Goal: Task Accomplishment & Management: Use online tool/utility

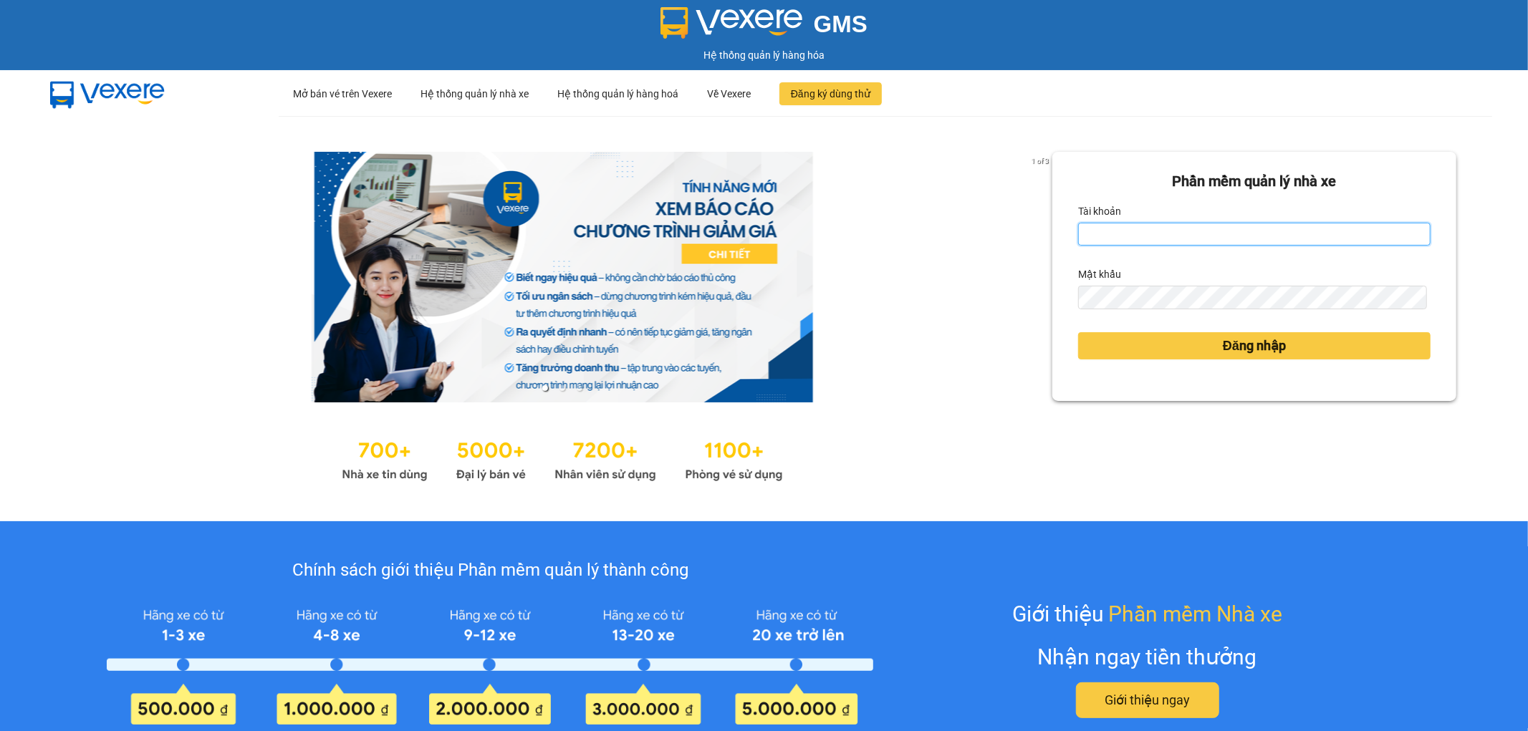
click at [1158, 238] on input "Tài khoản" at bounding box center [1254, 234] width 352 height 23
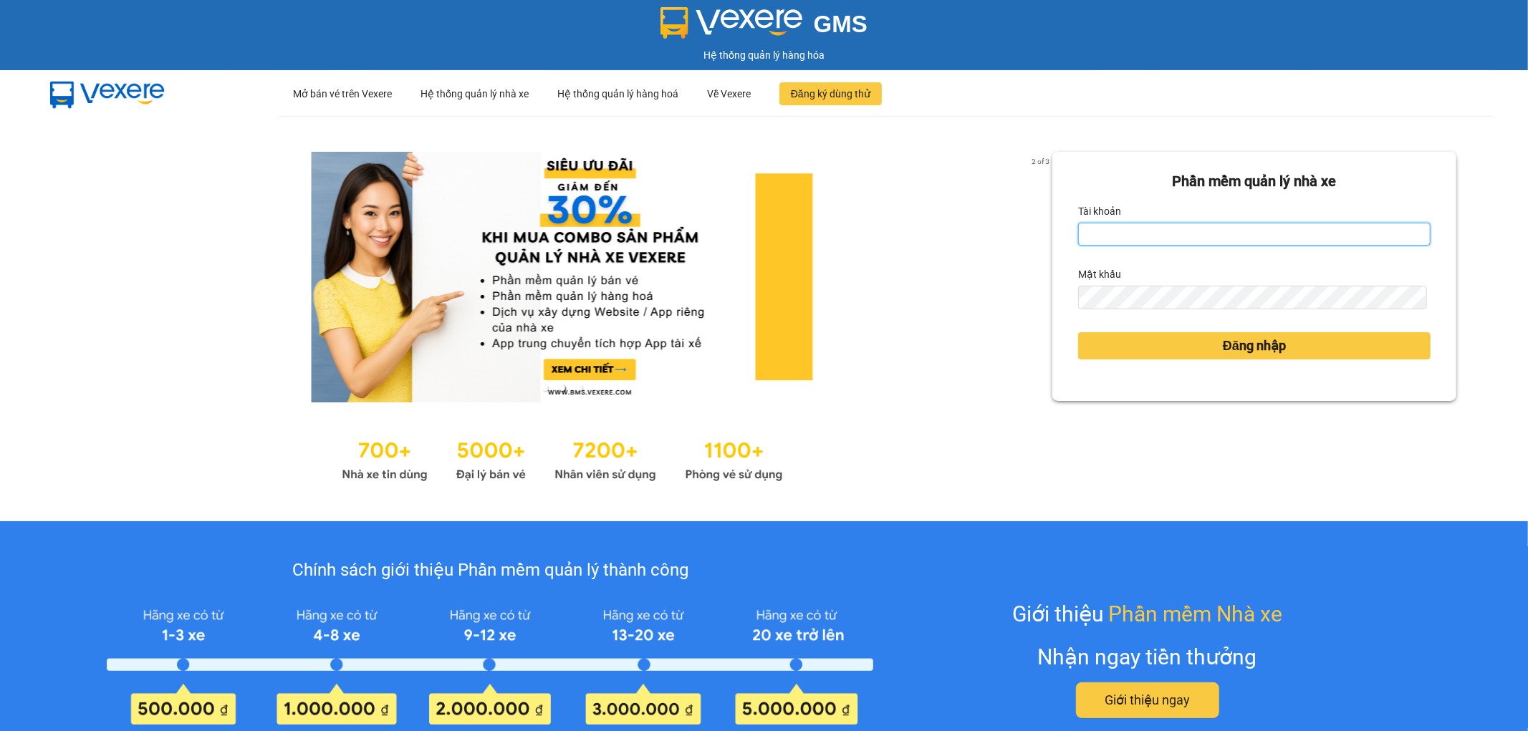
type input "dvthong.apq"
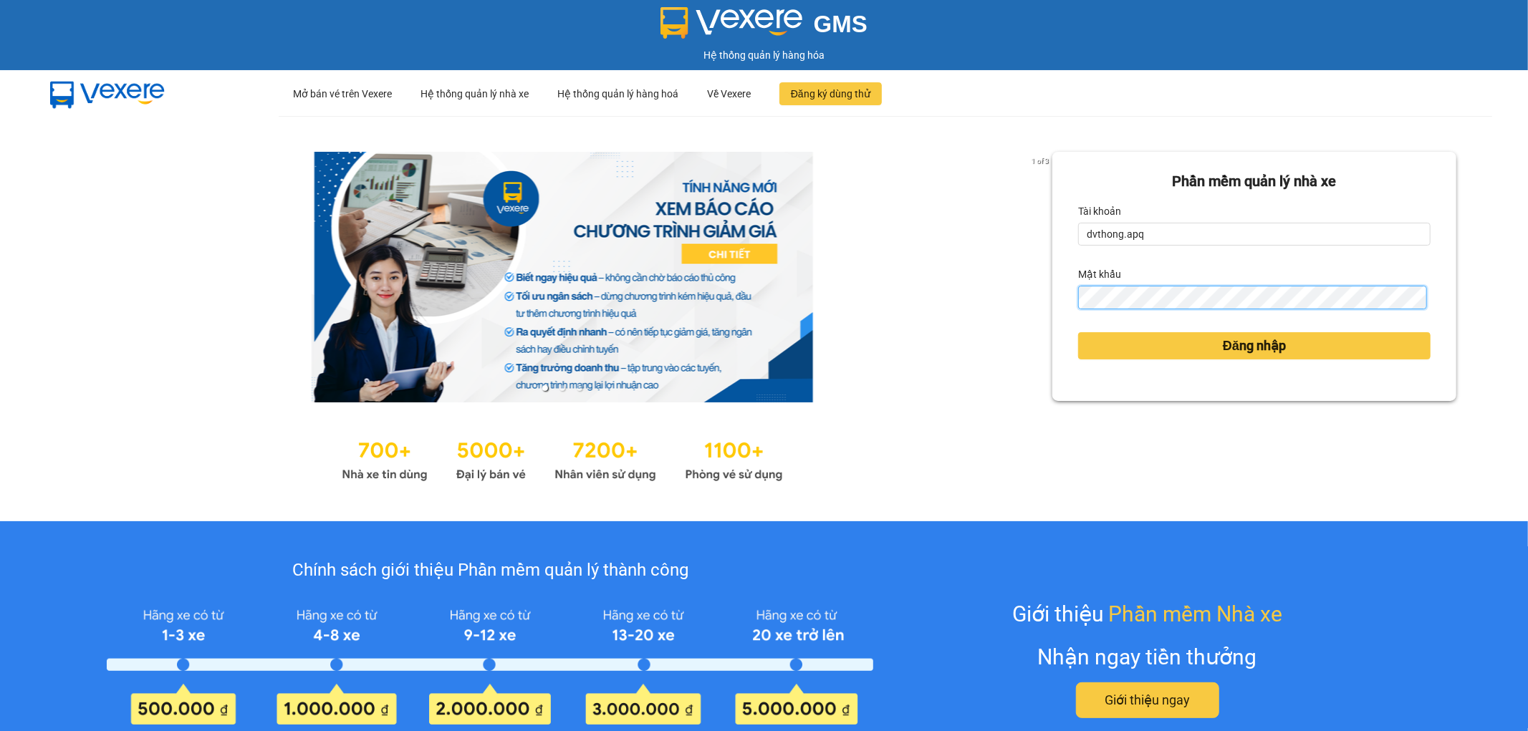
click at [1078, 332] on button "Đăng nhập" at bounding box center [1254, 345] width 352 height 27
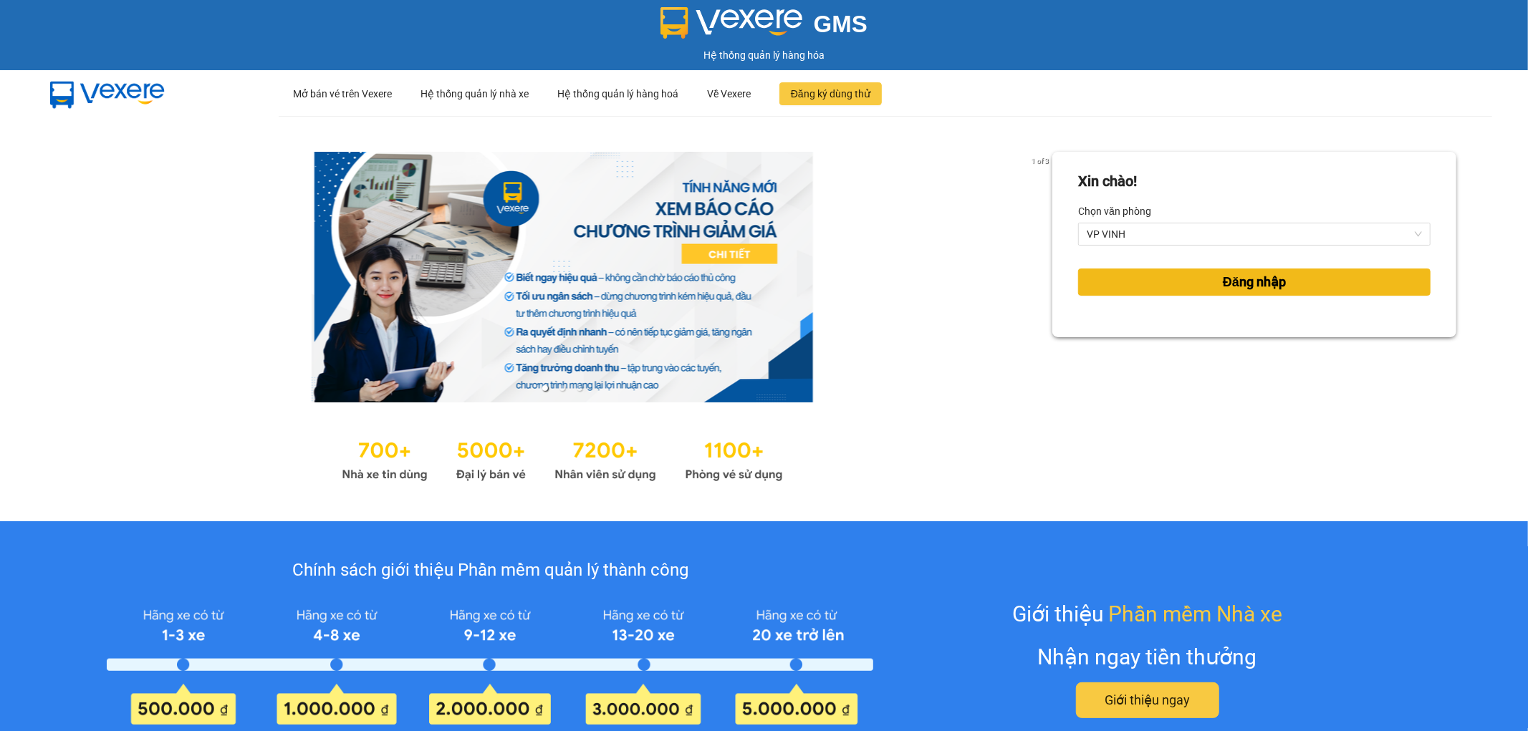
click at [1180, 274] on button "Đăng nhập" at bounding box center [1254, 282] width 352 height 27
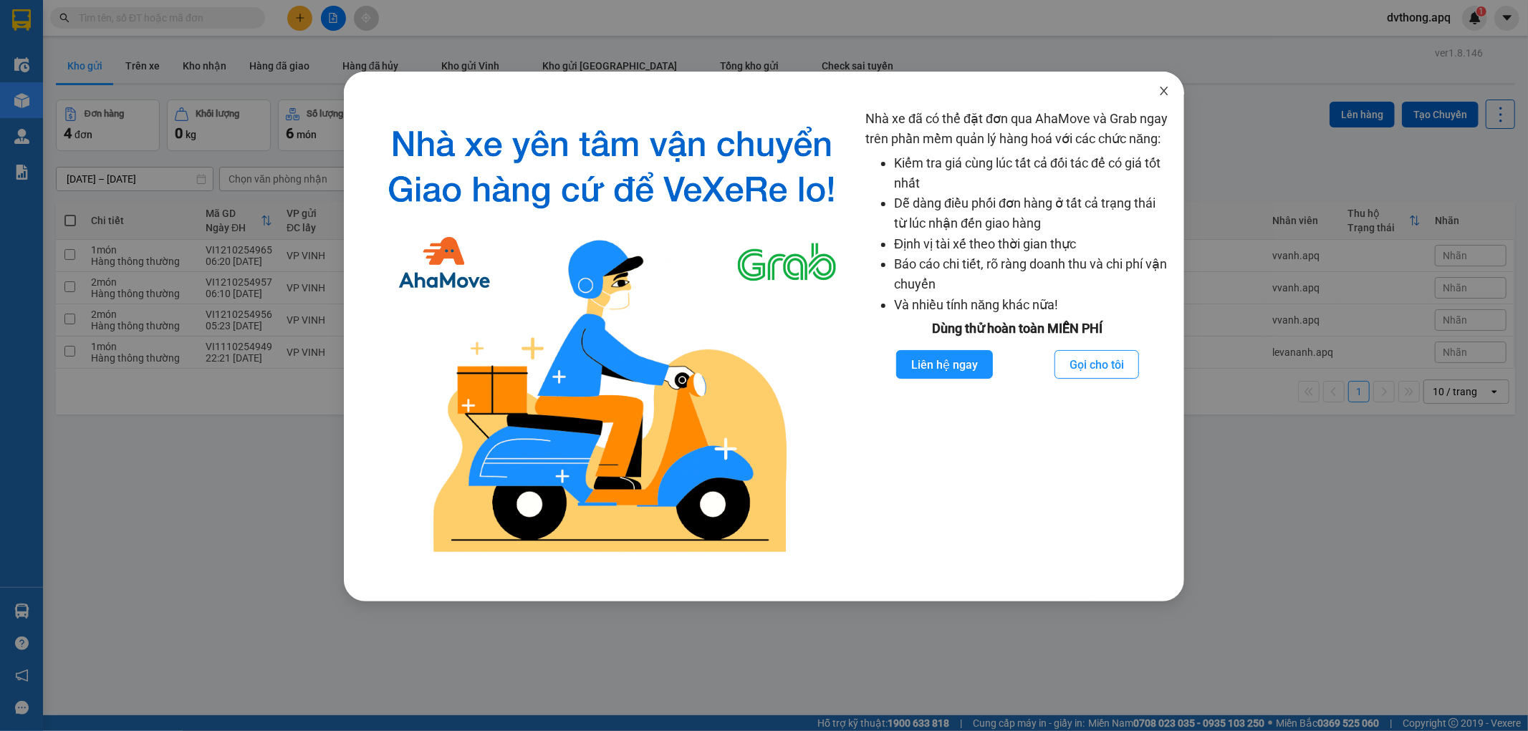
click at [1157, 89] on span "Close" at bounding box center [1164, 92] width 40 height 40
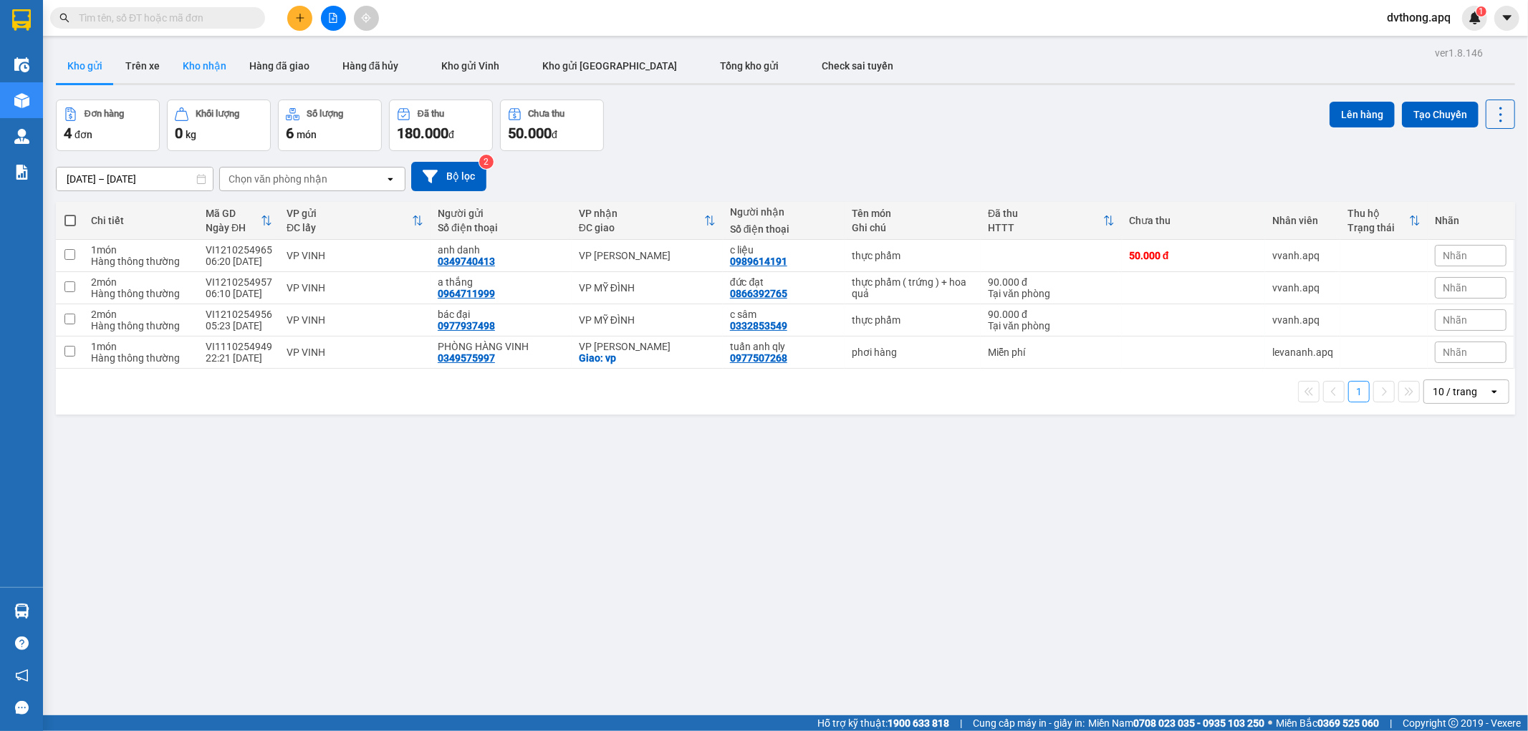
click at [219, 60] on button "Kho nhận" at bounding box center [204, 66] width 67 height 34
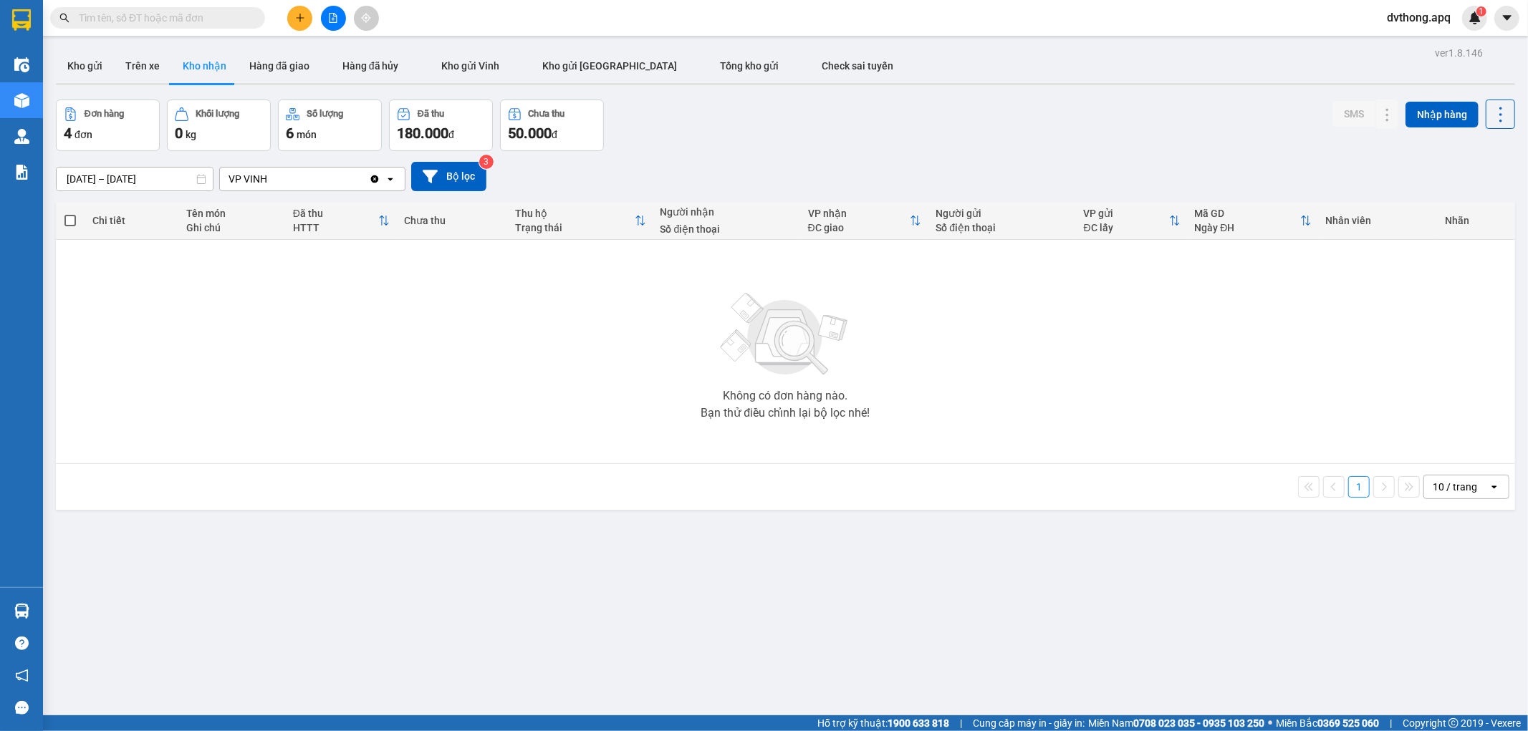
click at [1445, 489] on div "10 / trang" at bounding box center [1454, 487] width 44 height 14
click at [1457, 647] on span "100 / trang" at bounding box center [1448, 647] width 52 height 14
click at [453, 174] on button "Bộ lọc" at bounding box center [448, 176] width 75 height 29
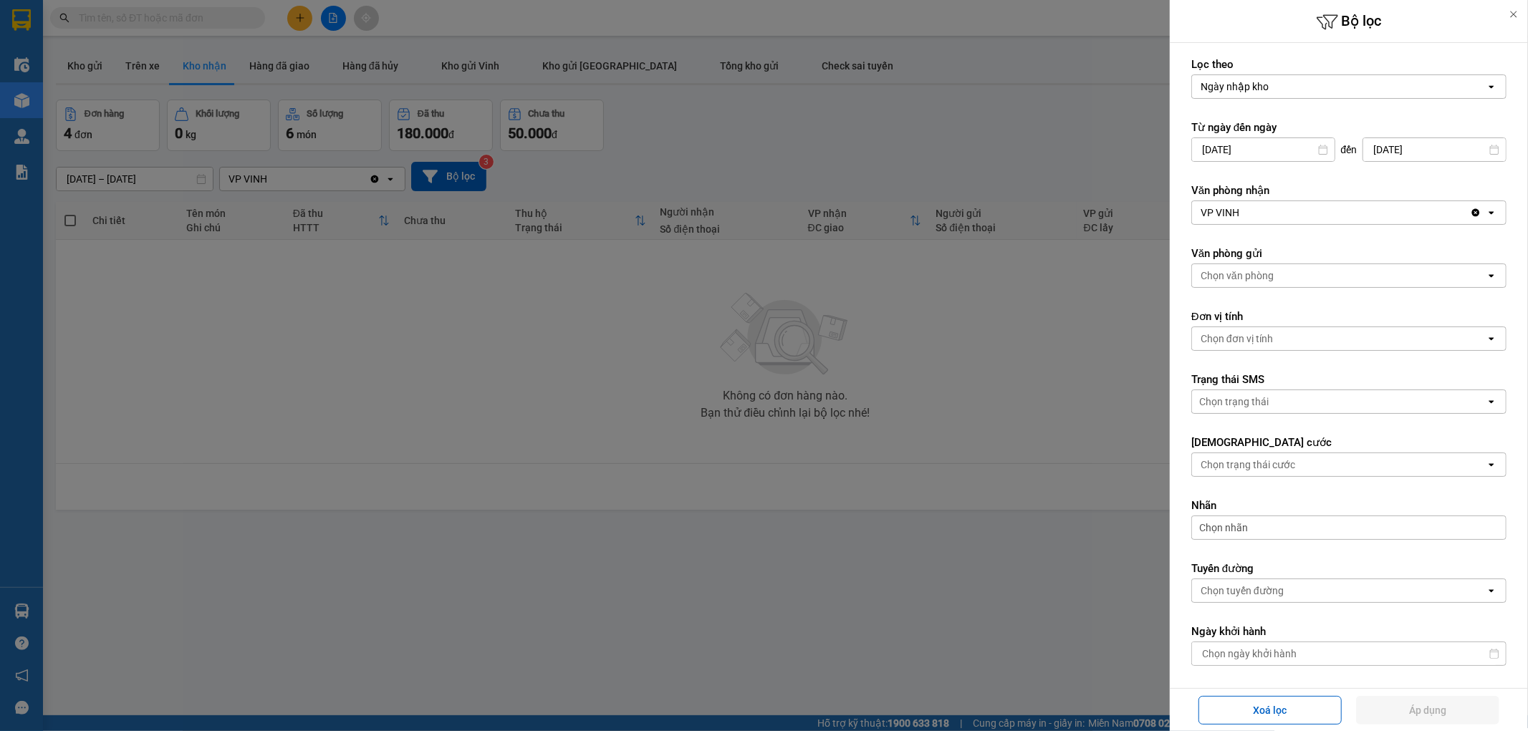
scroll to position [204, 0]
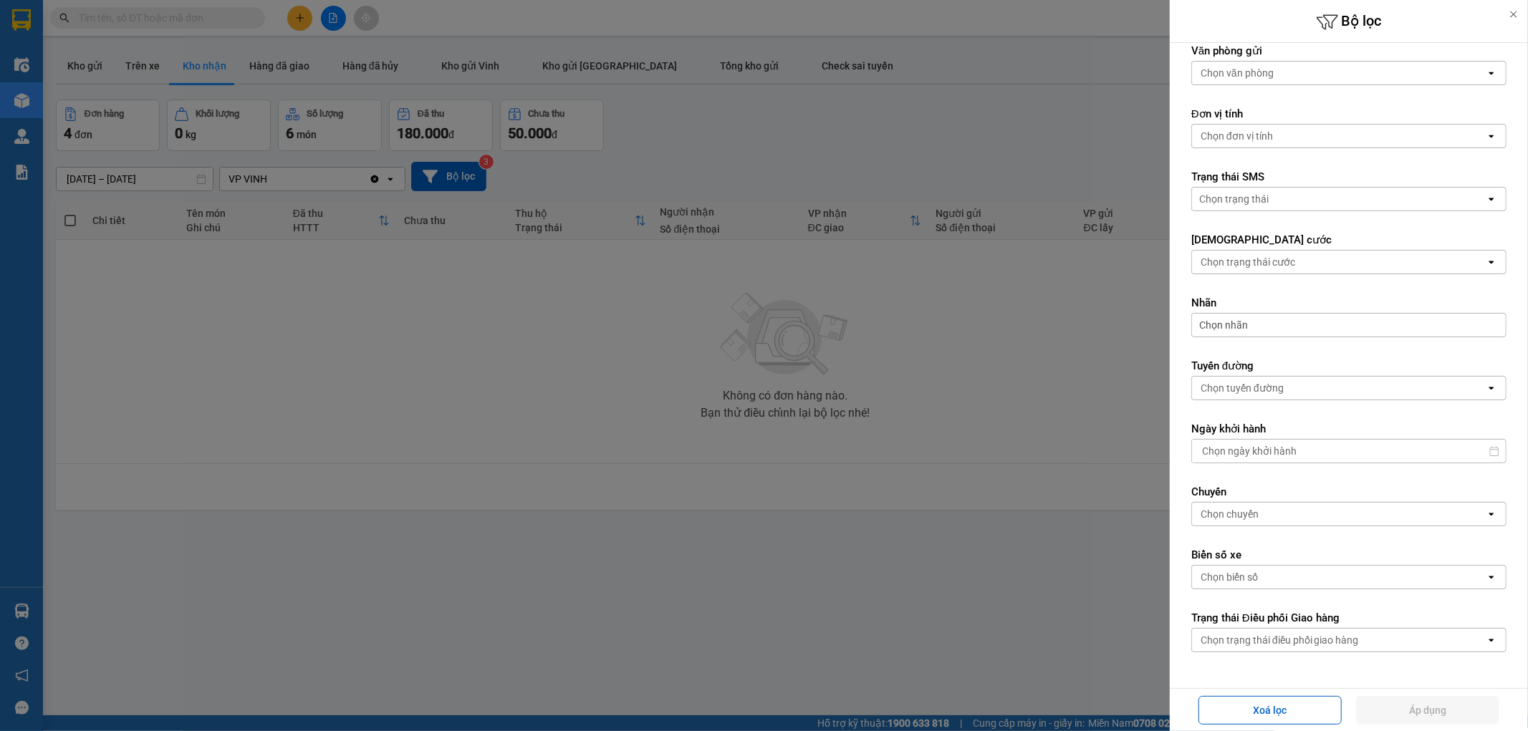
click at [1263, 648] on div "Chọn trạng thái điều phối giao hàng" at bounding box center [1339, 640] width 294 height 23
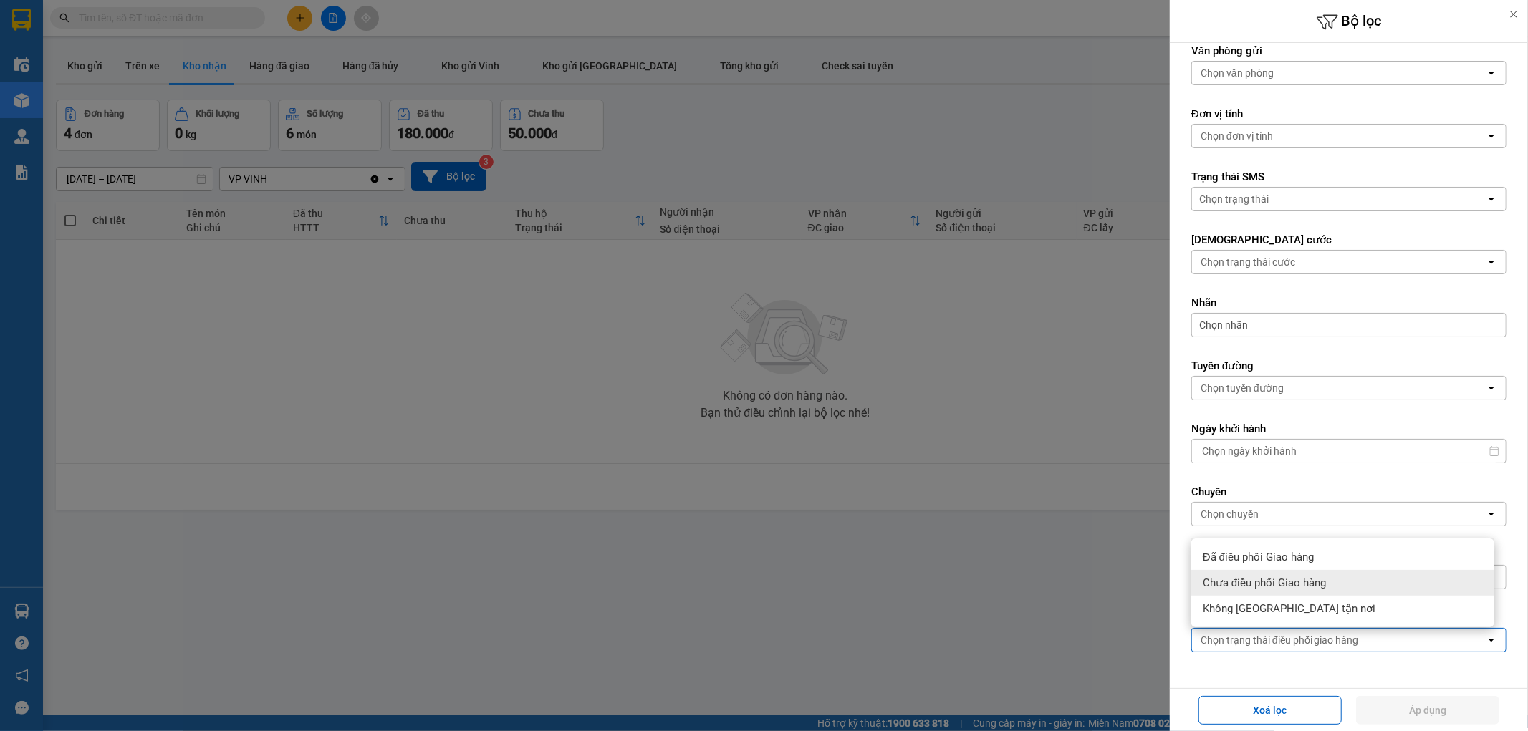
click at [1281, 592] on div "Chưa điều phối Giao hàng" at bounding box center [1342, 583] width 303 height 26
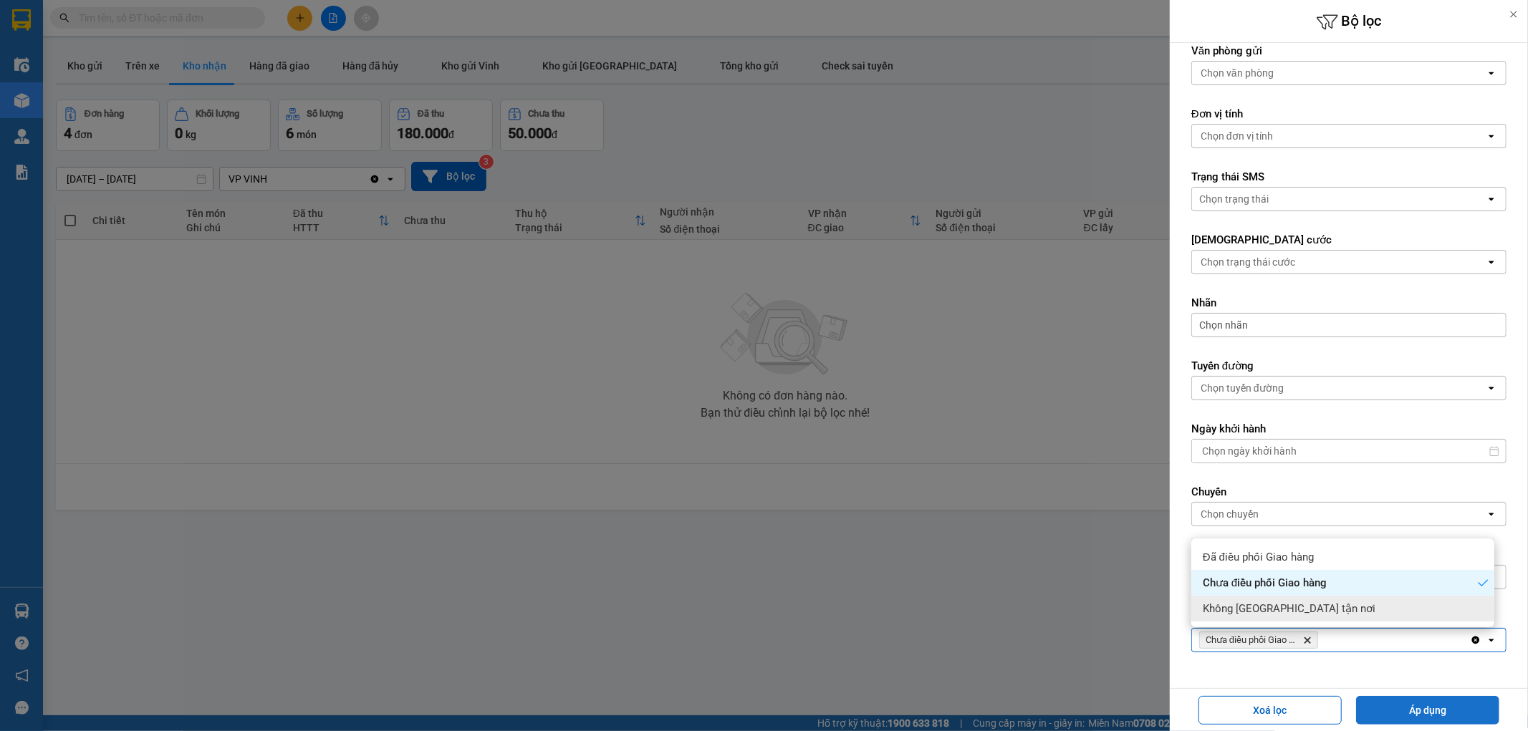
click at [1405, 700] on button "Áp dụng" at bounding box center [1427, 710] width 143 height 29
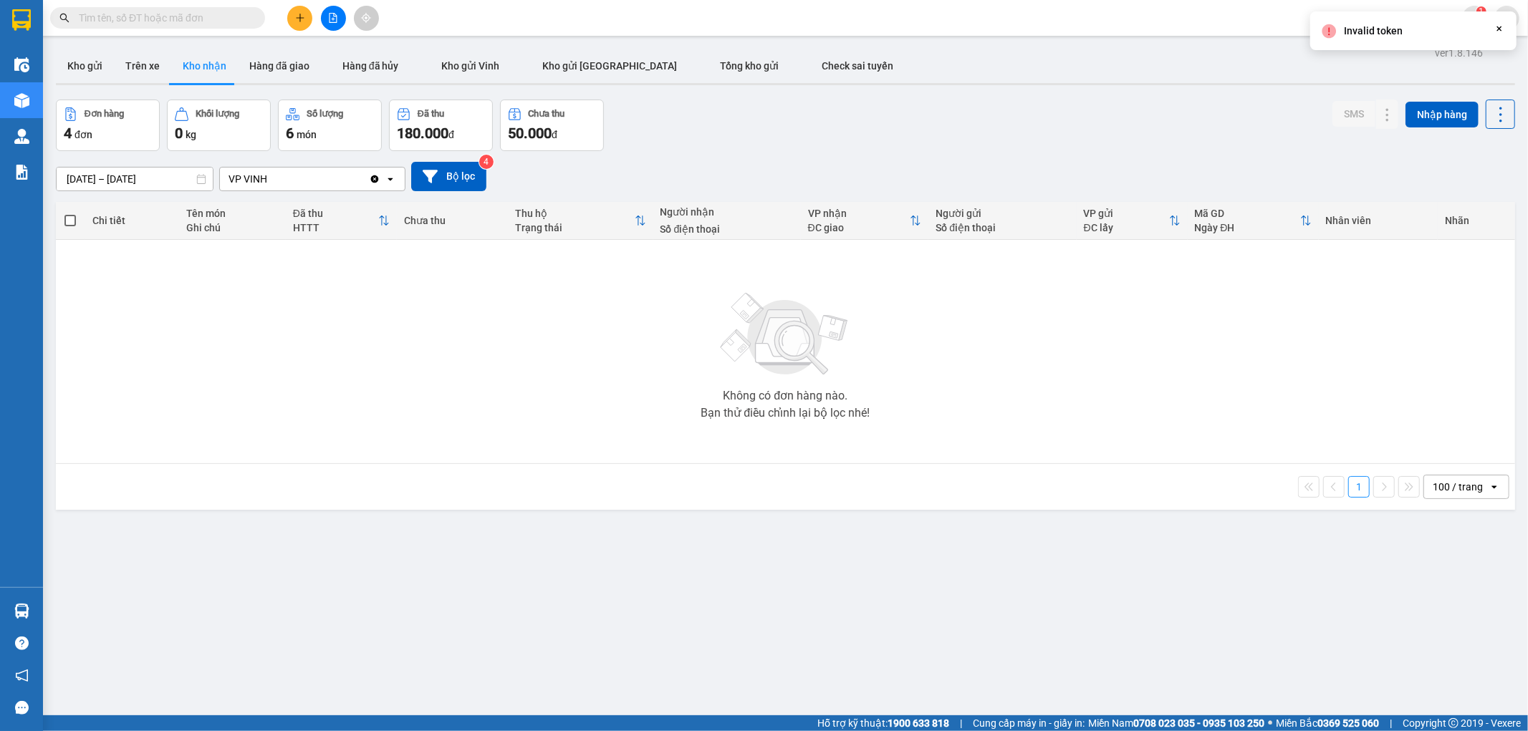
click at [1497, 125] on button at bounding box center [1499, 114] width 29 height 29
click at [1079, 136] on div "Đơn hàng 4 đơn Khối lượng 0 kg Số lượng 6 món Đã thu 180.000 đ Chưa thu 50.000 …" at bounding box center [785, 126] width 1459 height 52
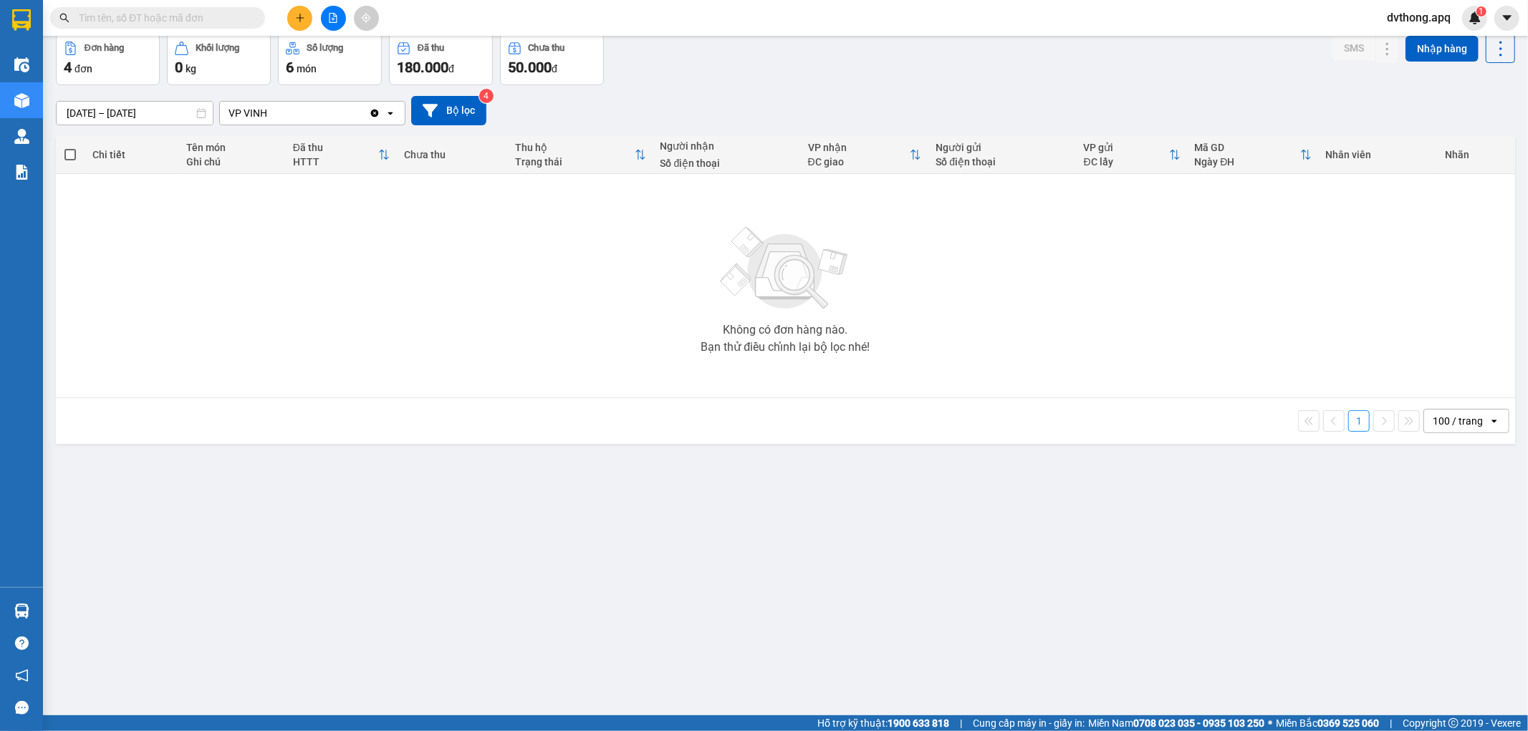
scroll to position [0, 0]
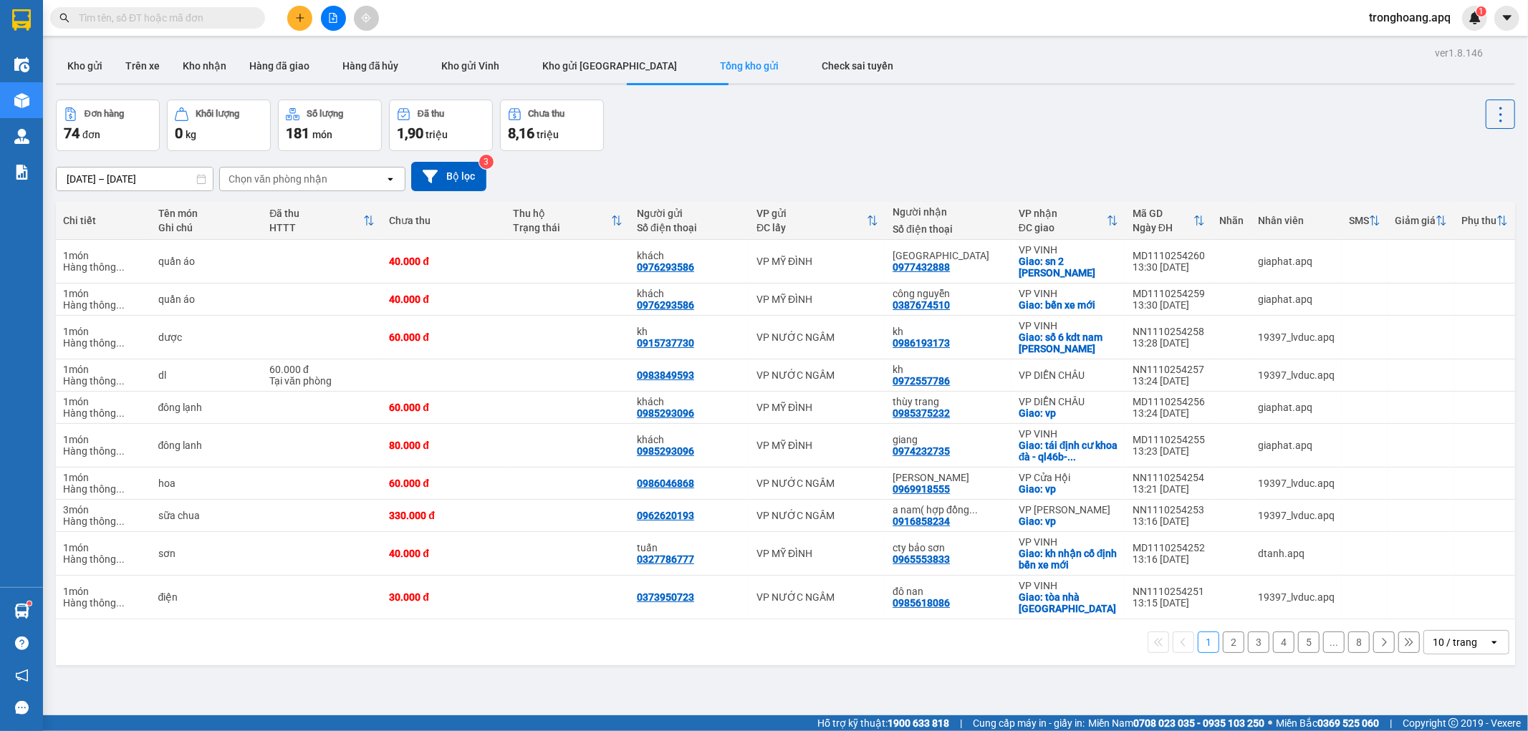
click at [1379, 19] on span "tronghoang.apq" at bounding box center [1409, 18] width 105 height 18
click at [1384, 47] on span "Đăng xuất" at bounding box center [1416, 45] width 76 height 16
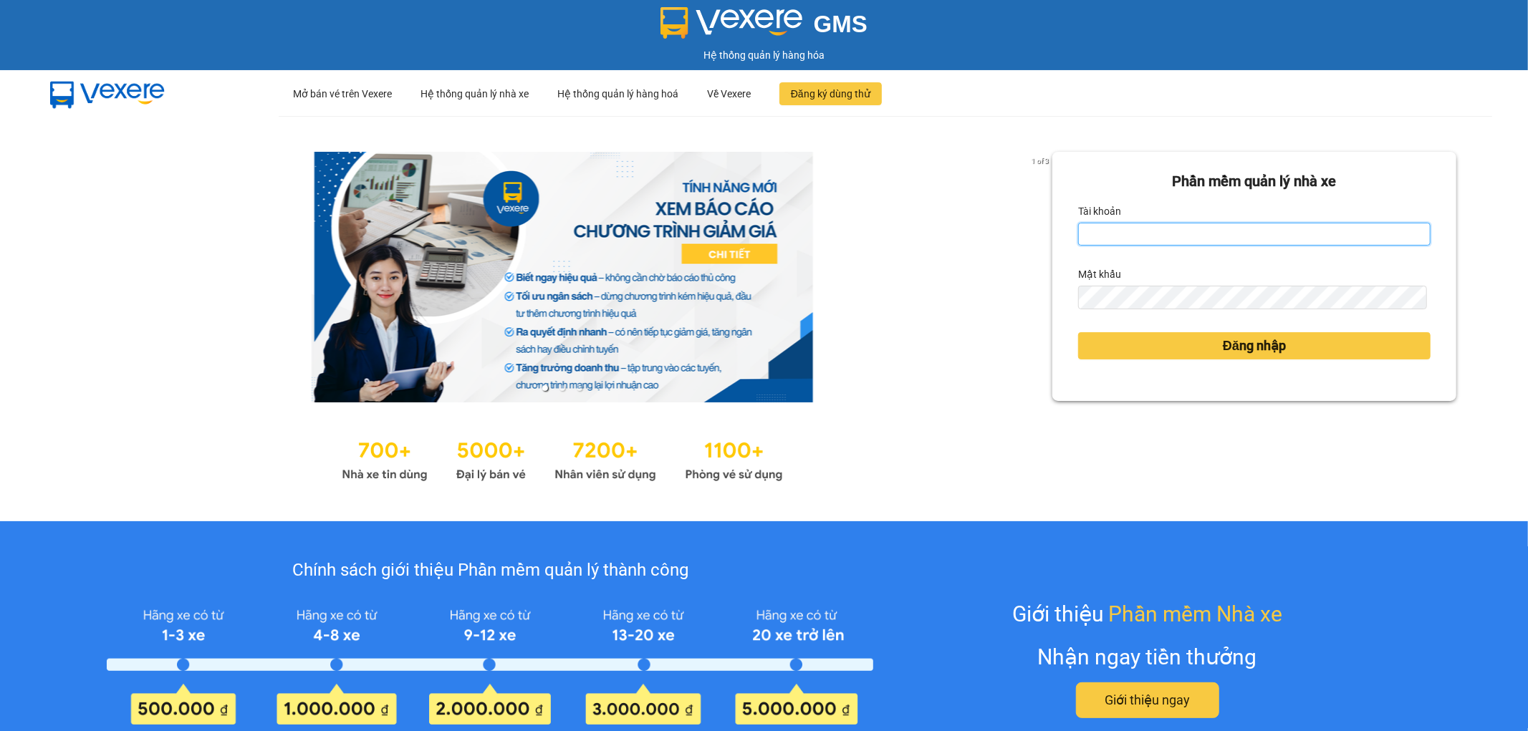
click at [1213, 241] on input "Tài khoản" at bounding box center [1254, 234] width 352 height 23
type input "dvthong.apq"
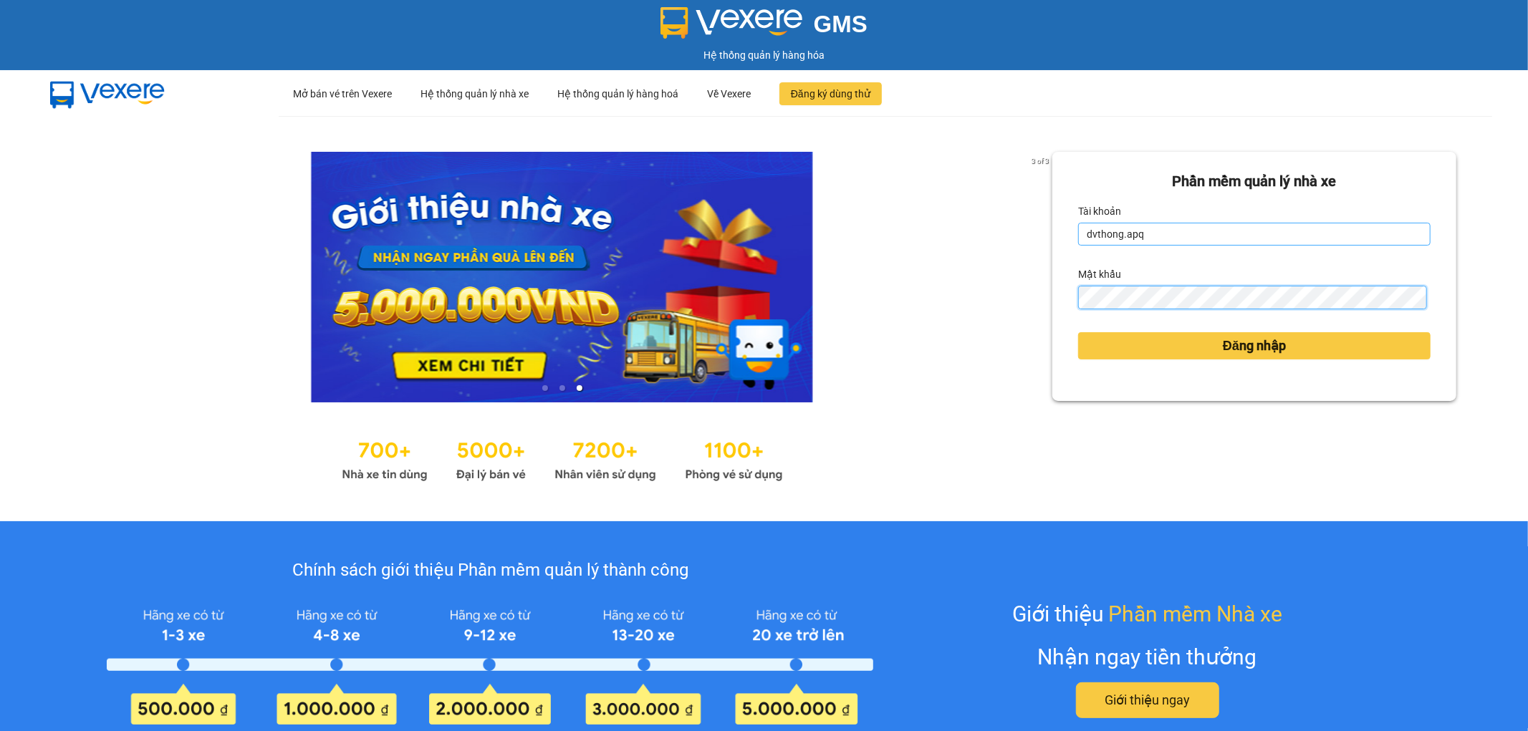
click at [1078, 332] on button "Đăng nhập" at bounding box center [1254, 345] width 352 height 27
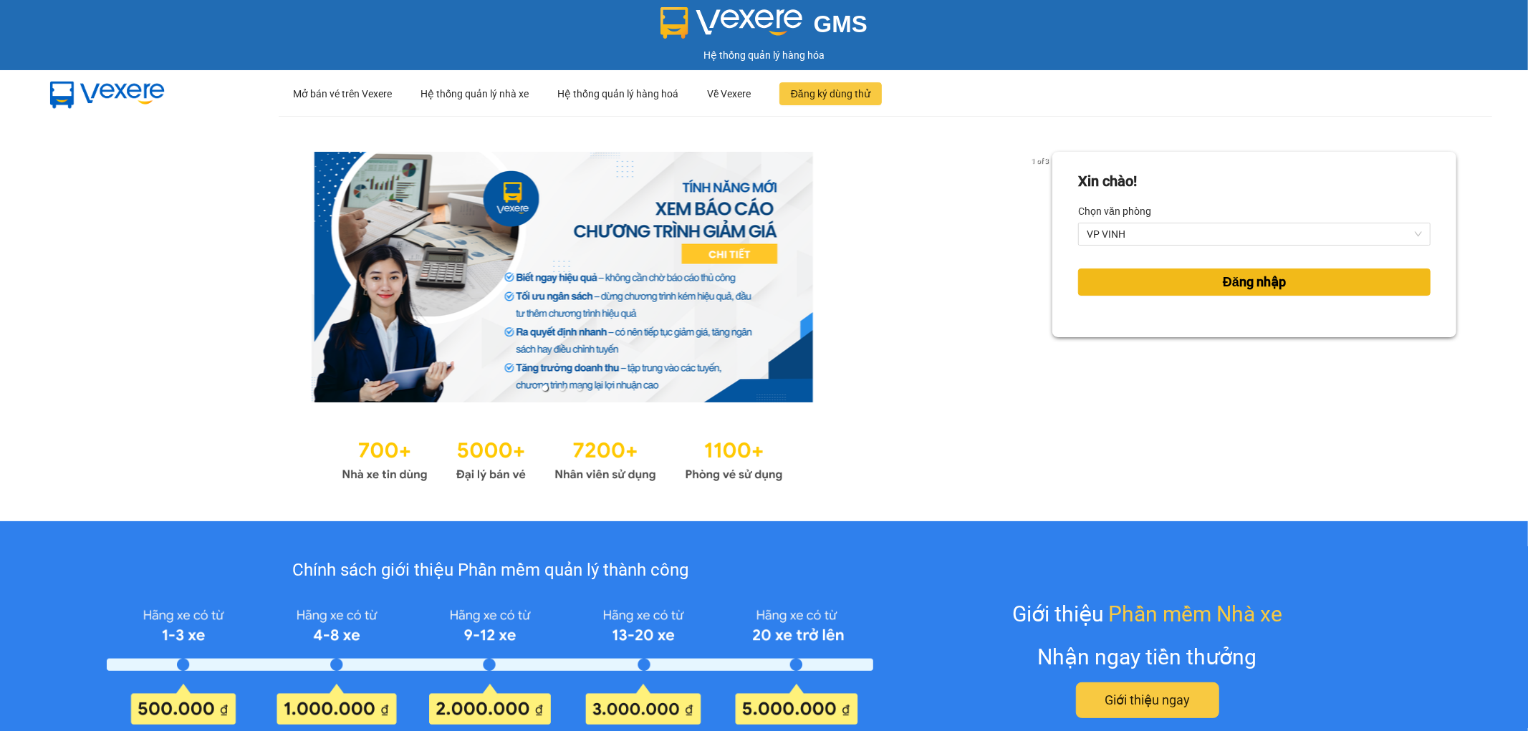
click at [1232, 276] on span "Đăng nhập" at bounding box center [1254, 282] width 63 height 20
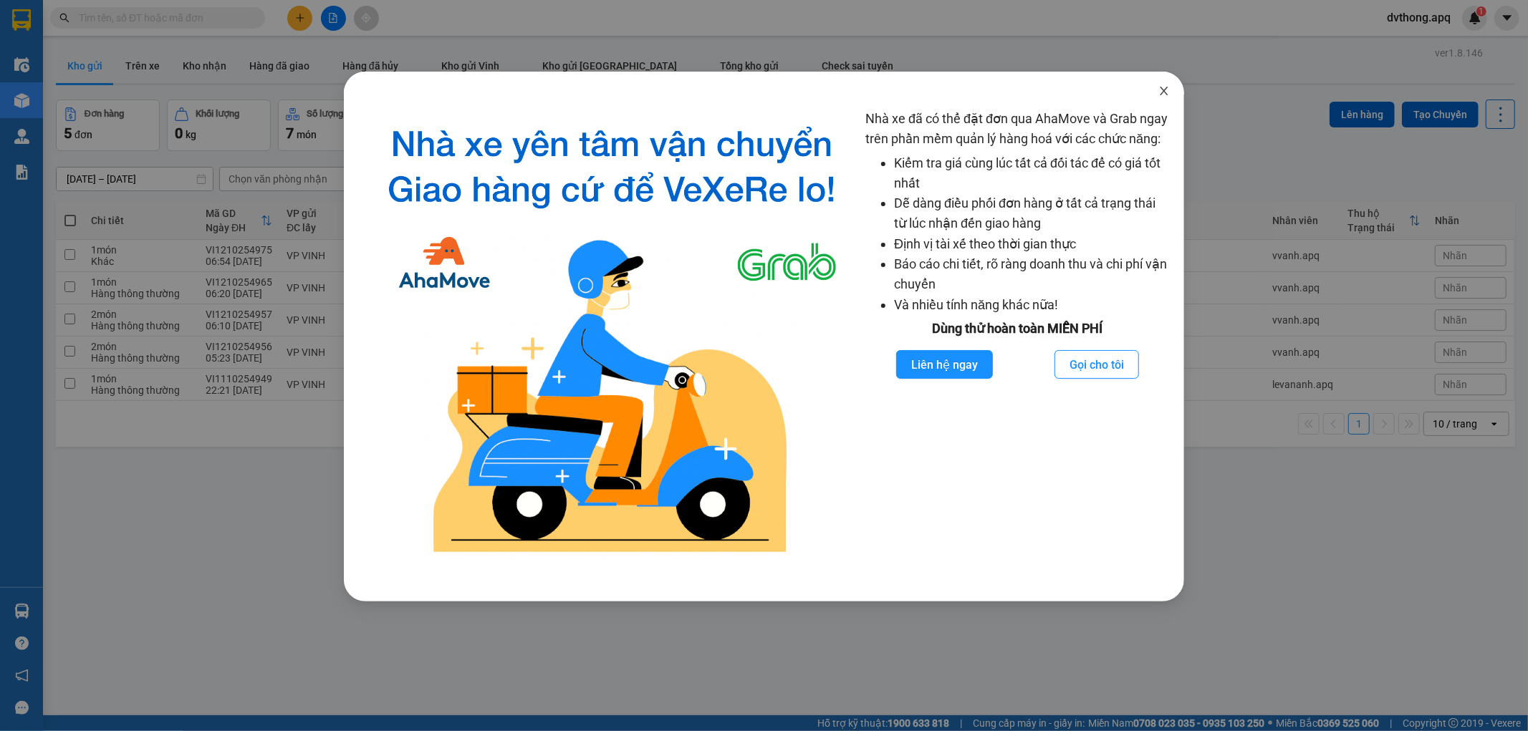
click at [1154, 90] on span "Close" at bounding box center [1164, 92] width 40 height 40
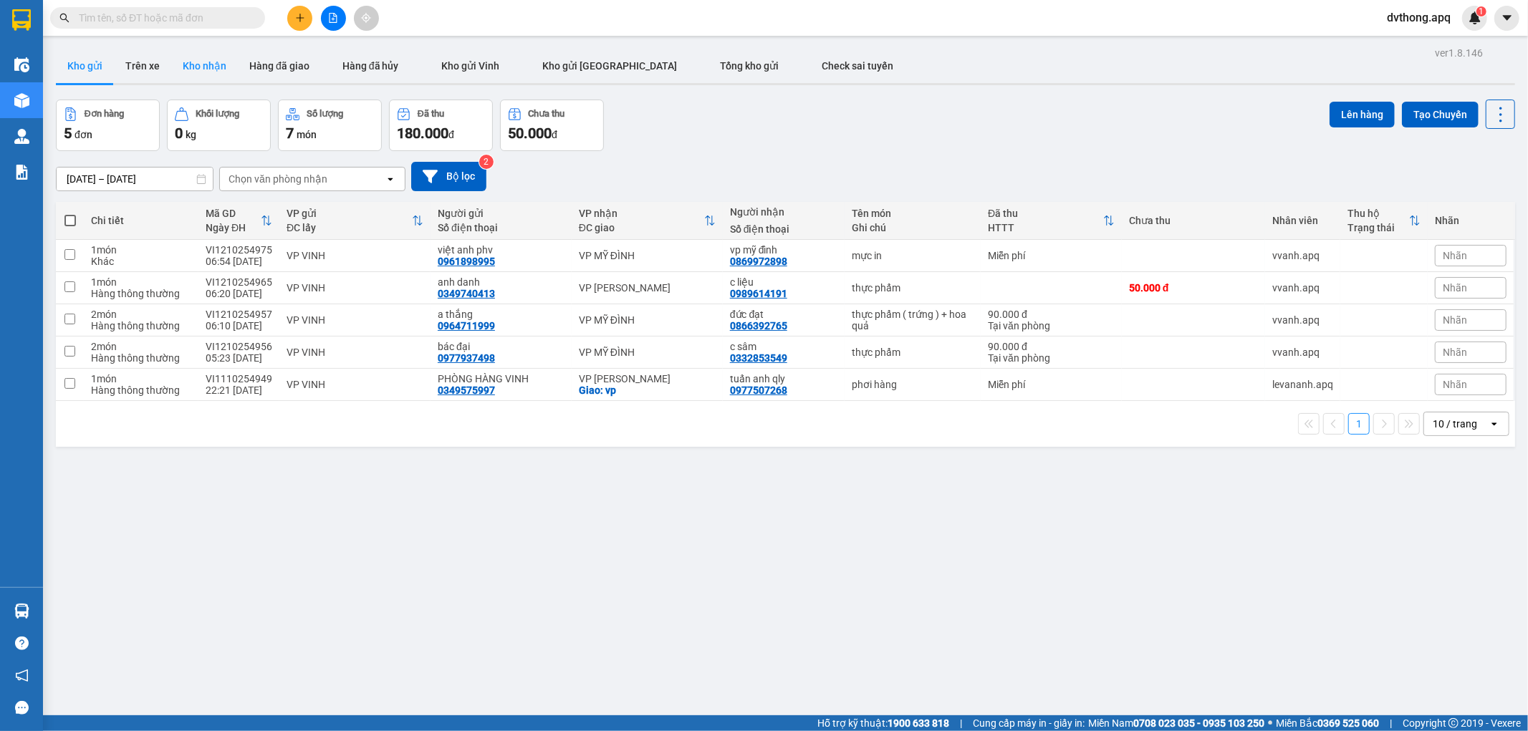
click at [208, 66] on button "Kho nhận" at bounding box center [204, 66] width 67 height 34
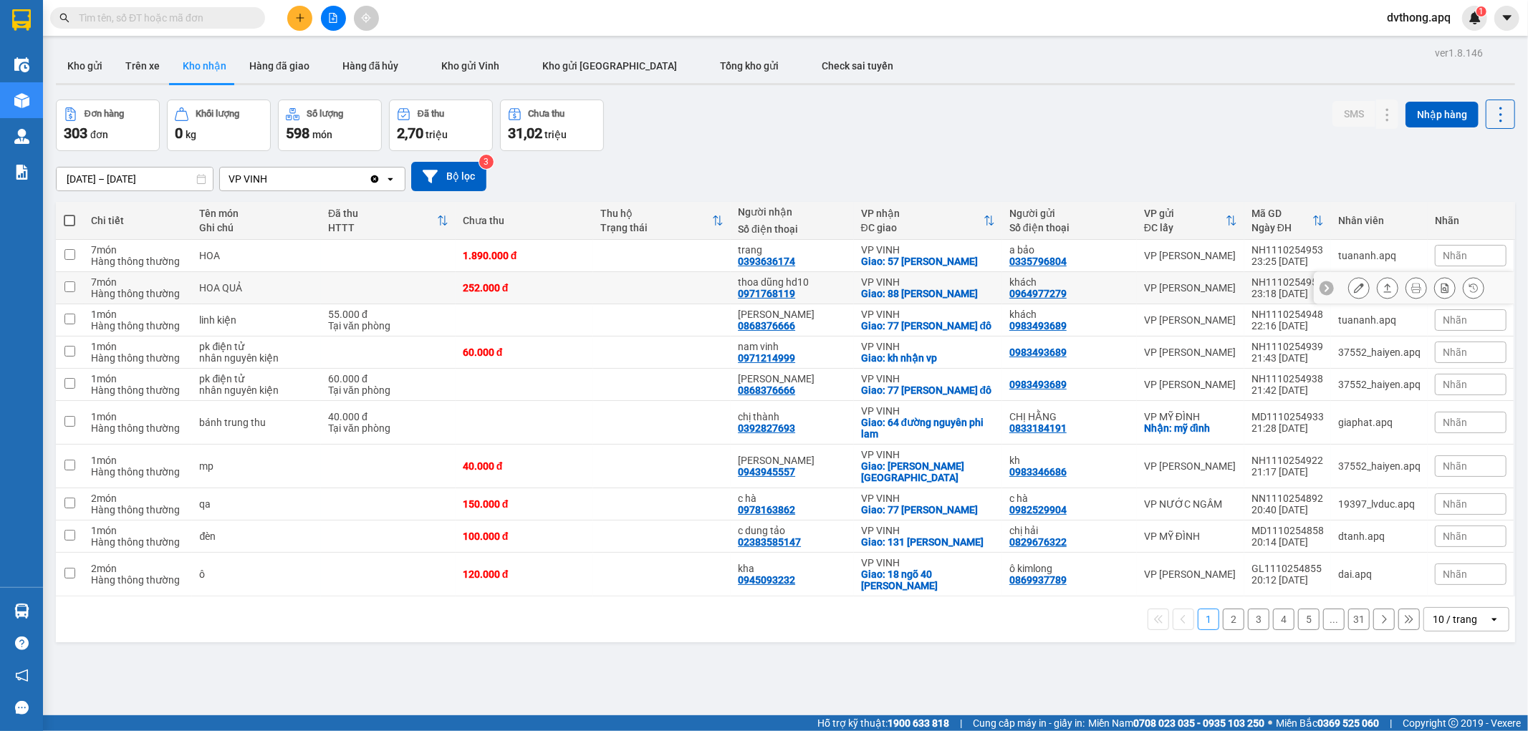
scroll to position [66, 0]
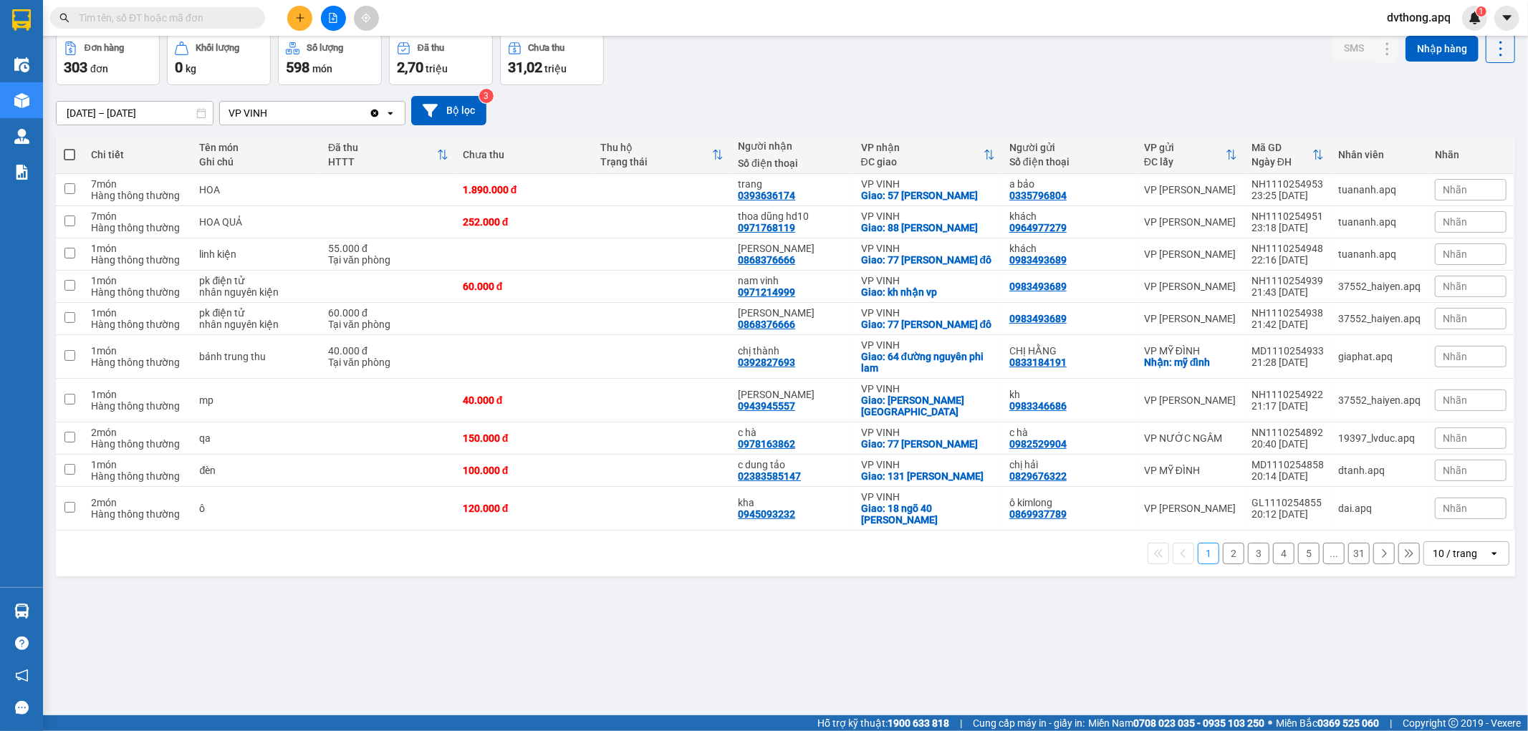
click at [1442, 561] on div "10 / trang" at bounding box center [1454, 553] width 44 height 14
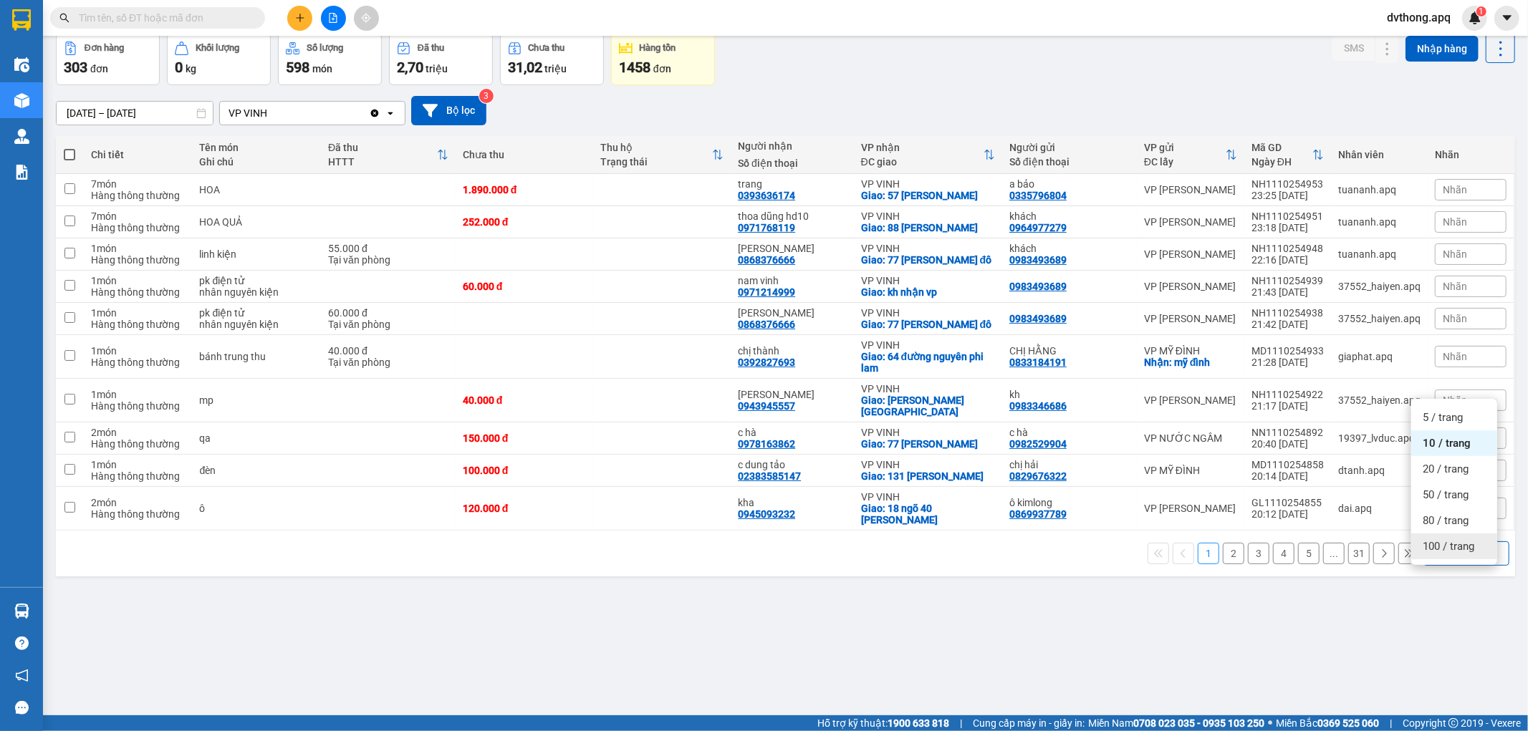
click at [1450, 550] on span "100 / trang" at bounding box center [1448, 546] width 52 height 14
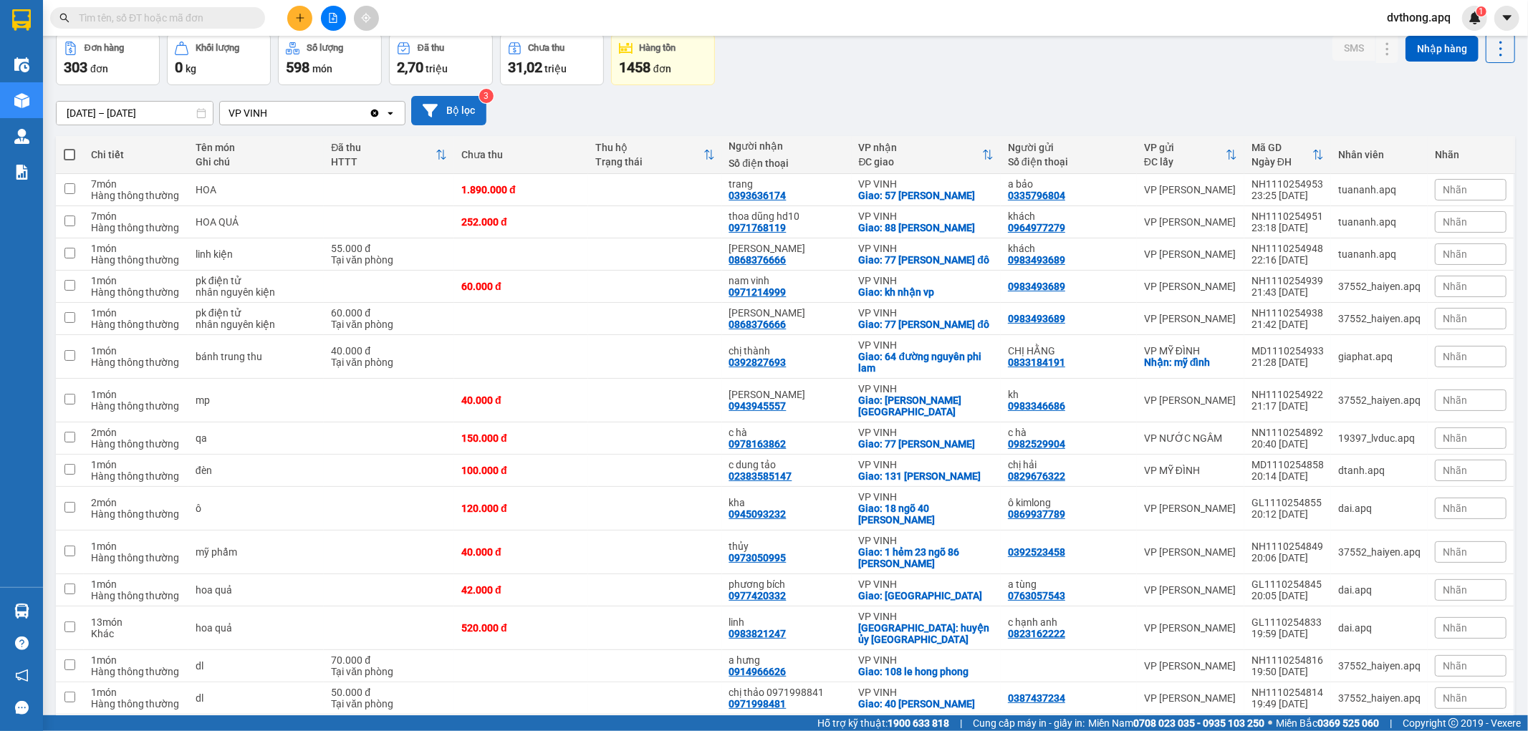
click at [450, 110] on button "Bộ lọc" at bounding box center [448, 110] width 75 height 29
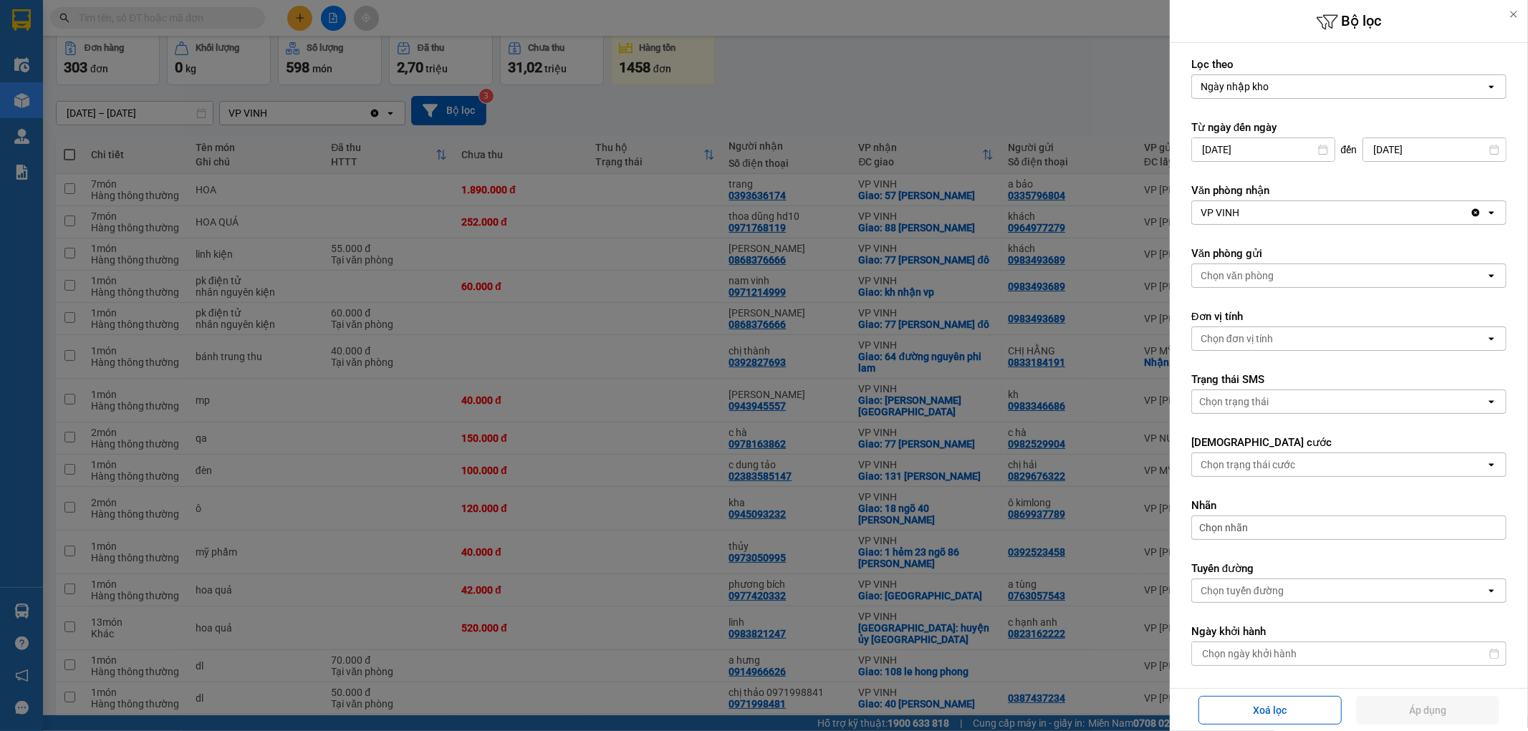
scroll to position [204, 0]
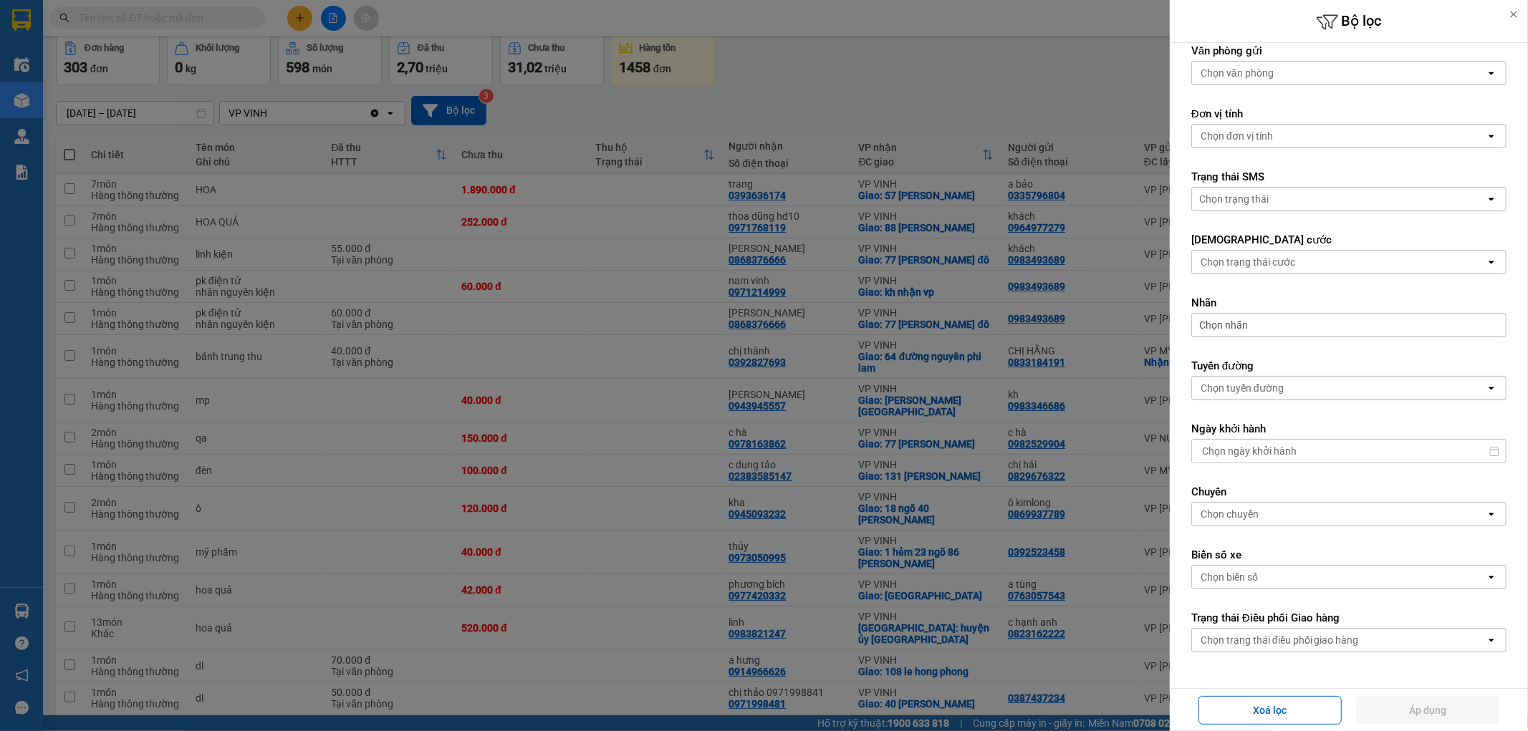
click at [1369, 646] on div "Chọn trạng thái điều phối giao hàng" at bounding box center [1339, 640] width 294 height 23
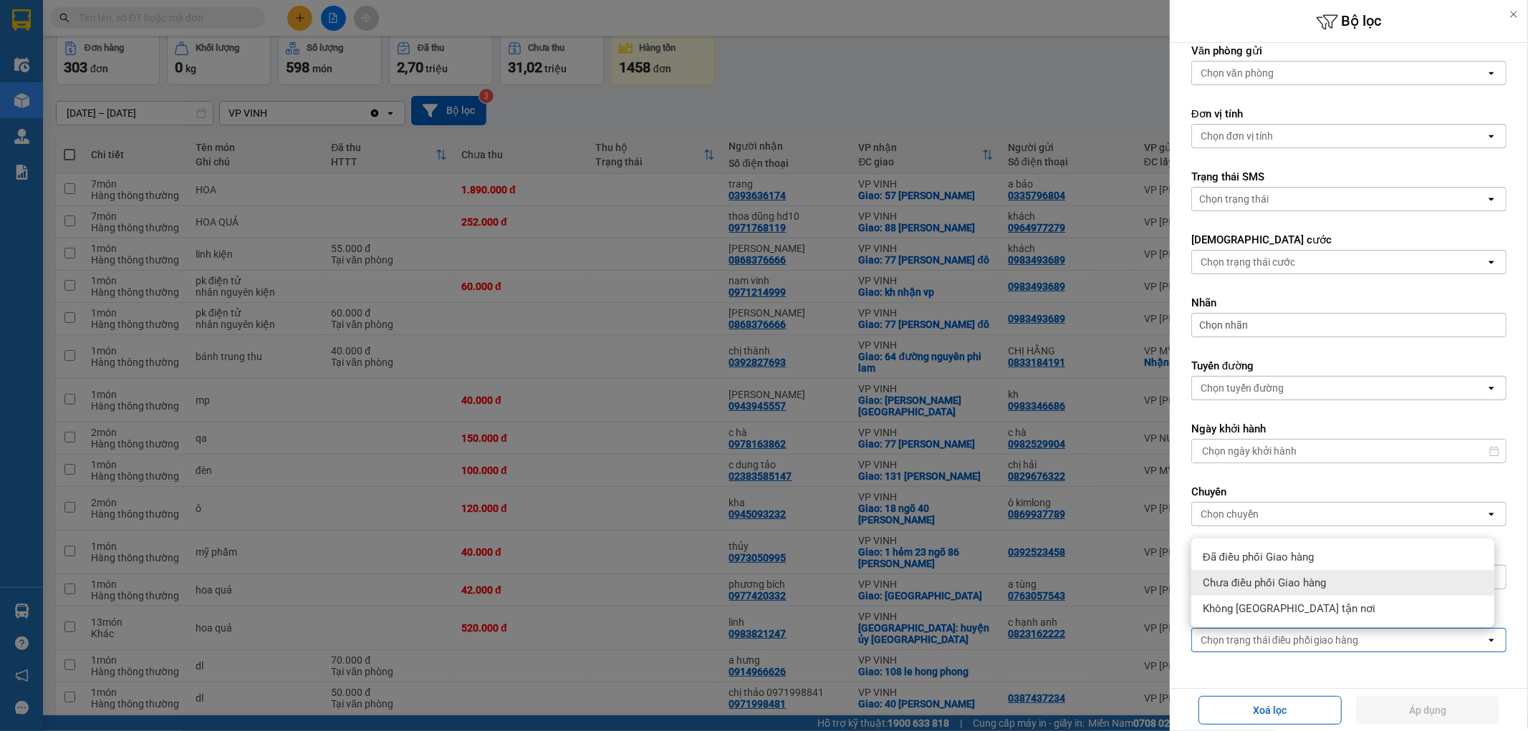
click at [1301, 592] on div "Chưa điều phối Giao hàng" at bounding box center [1342, 583] width 303 height 26
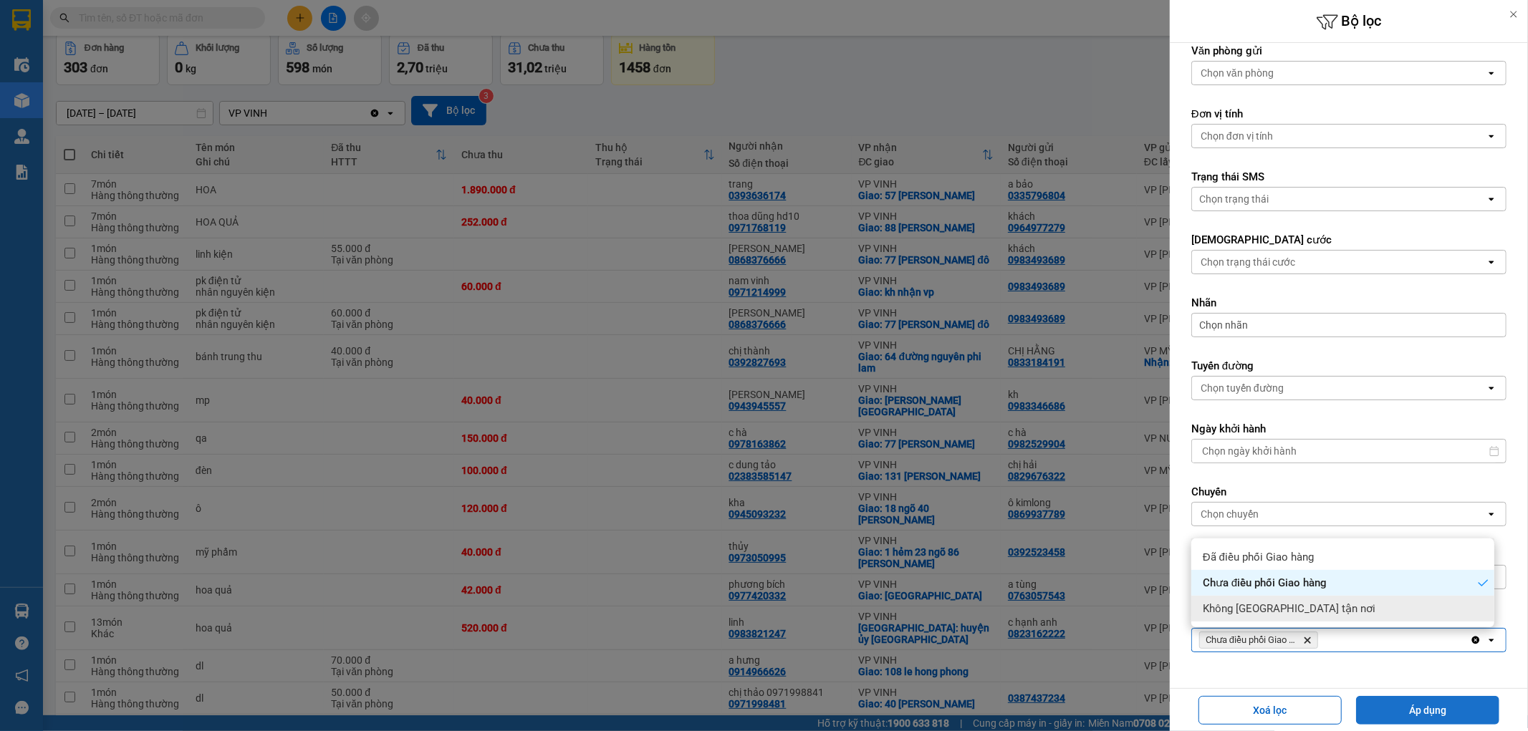
click at [1419, 710] on button "Áp dụng" at bounding box center [1427, 710] width 143 height 29
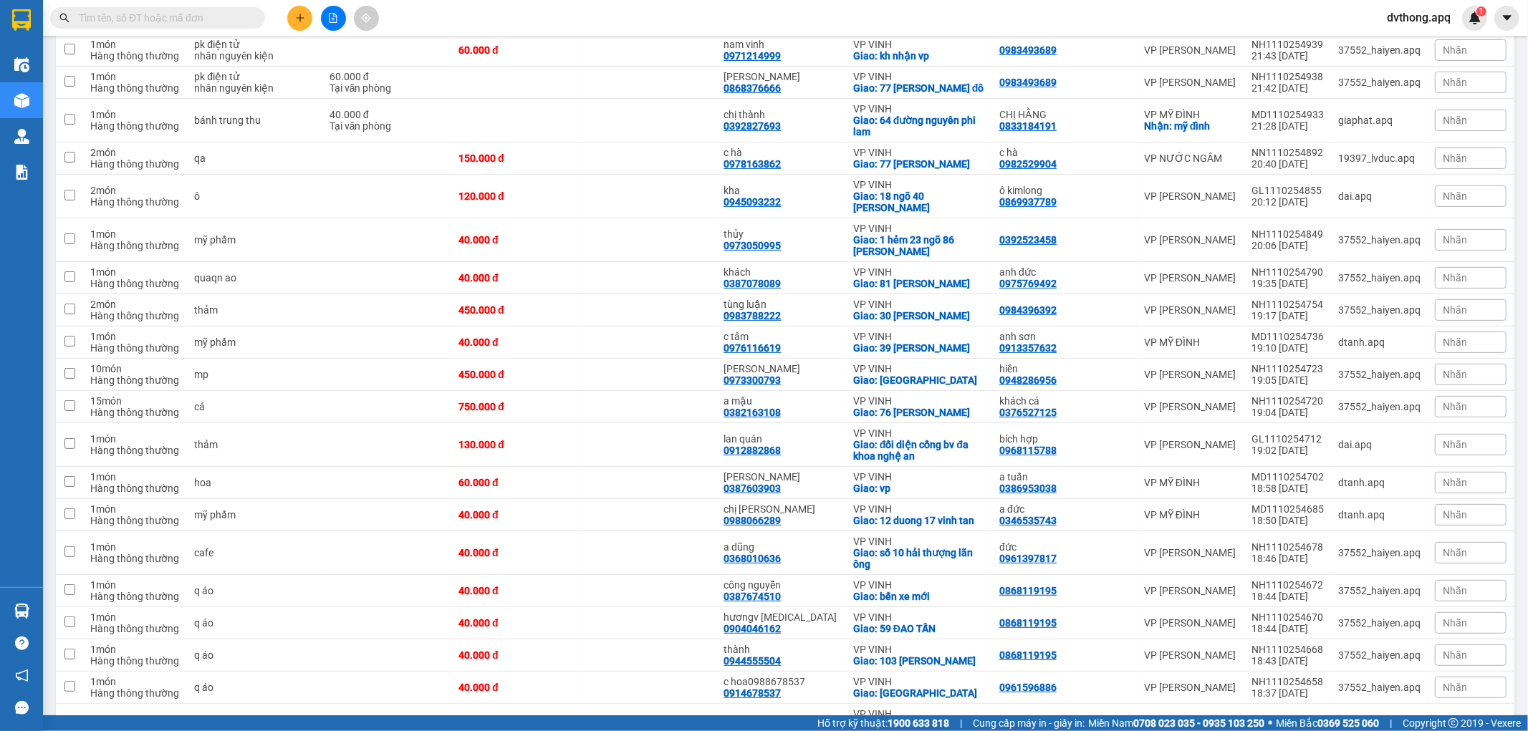
scroll to position [0, 0]
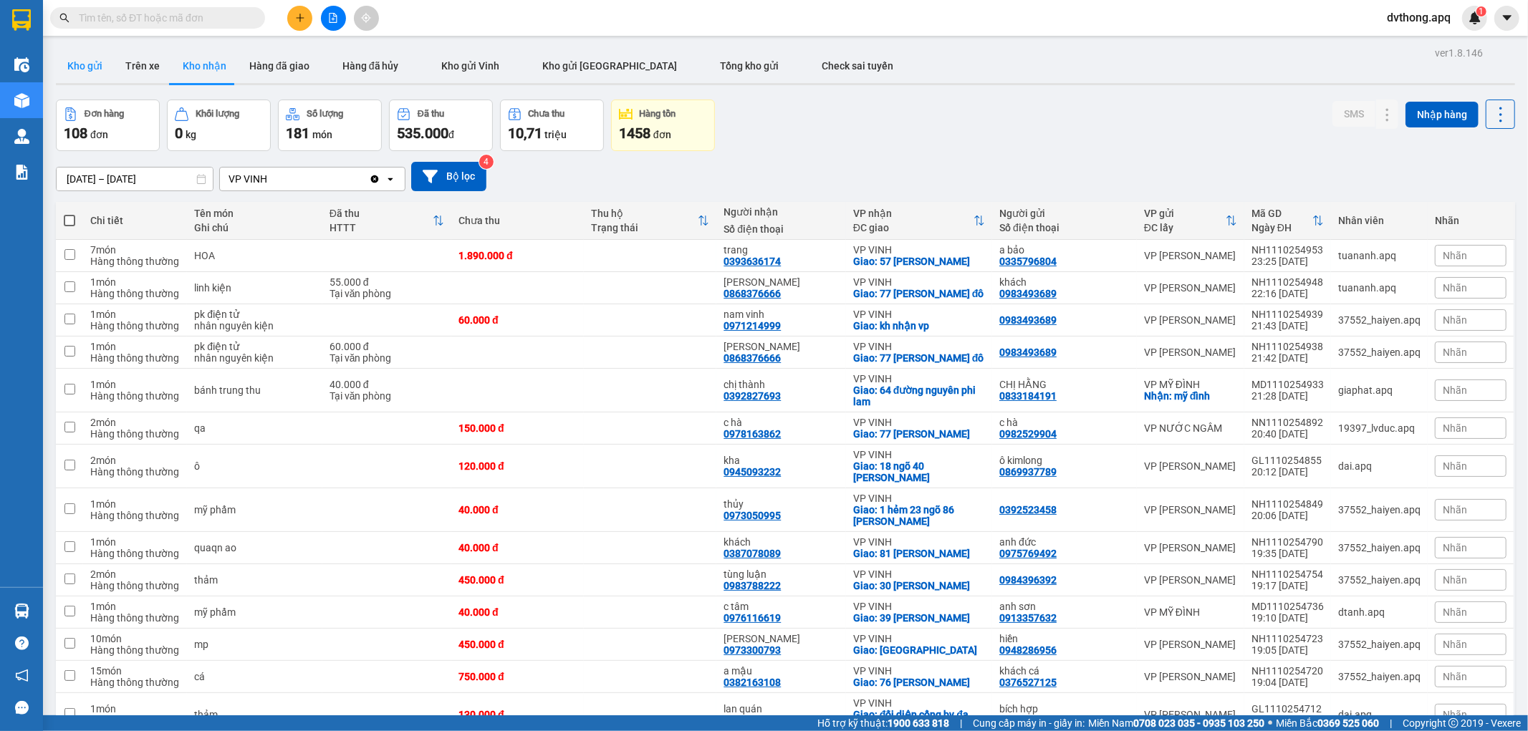
click at [98, 74] on button "Kho gửi" at bounding box center [85, 66] width 58 height 34
click at [454, 168] on button "Bộ lọc" at bounding box center [448, 176] width 75 height 29
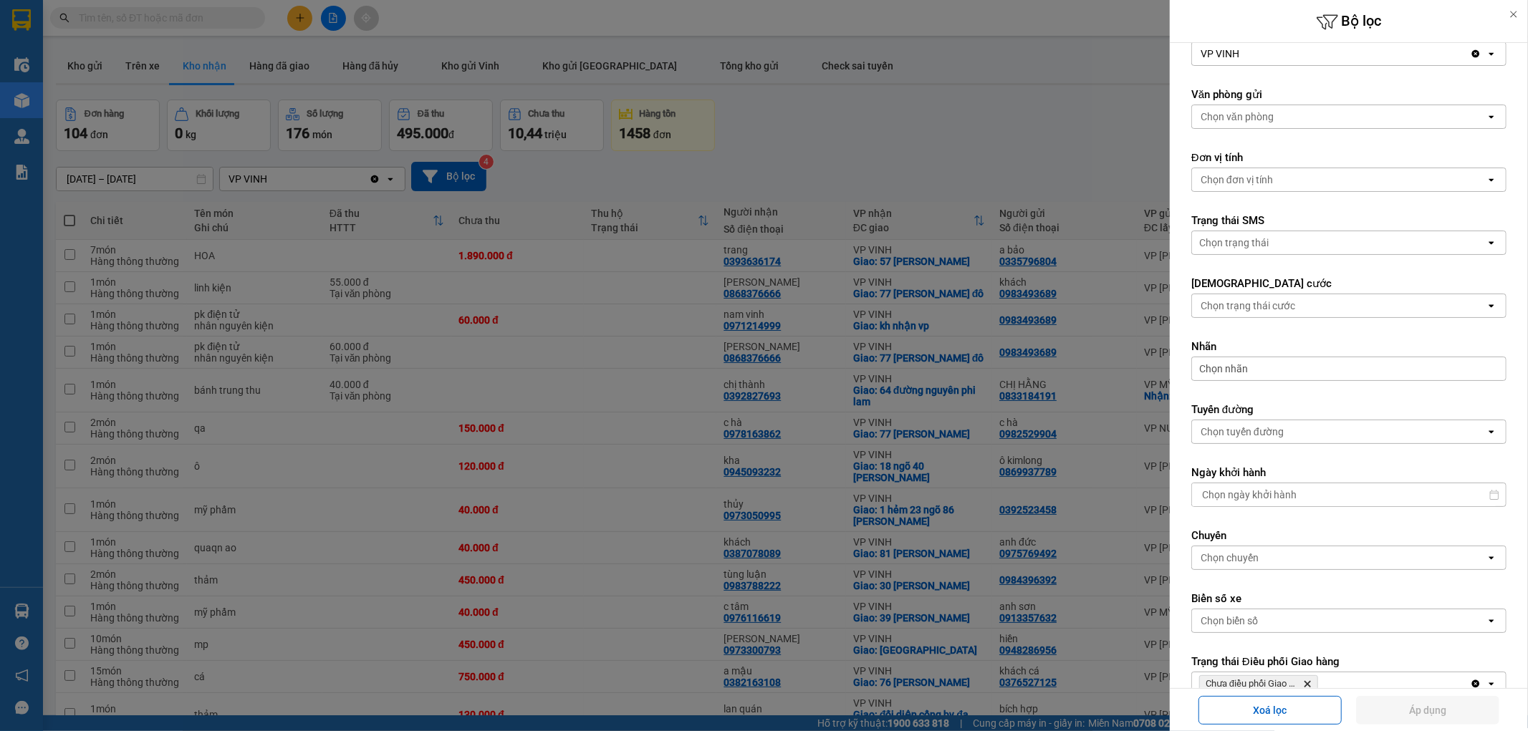
scroll to position [204, 0]
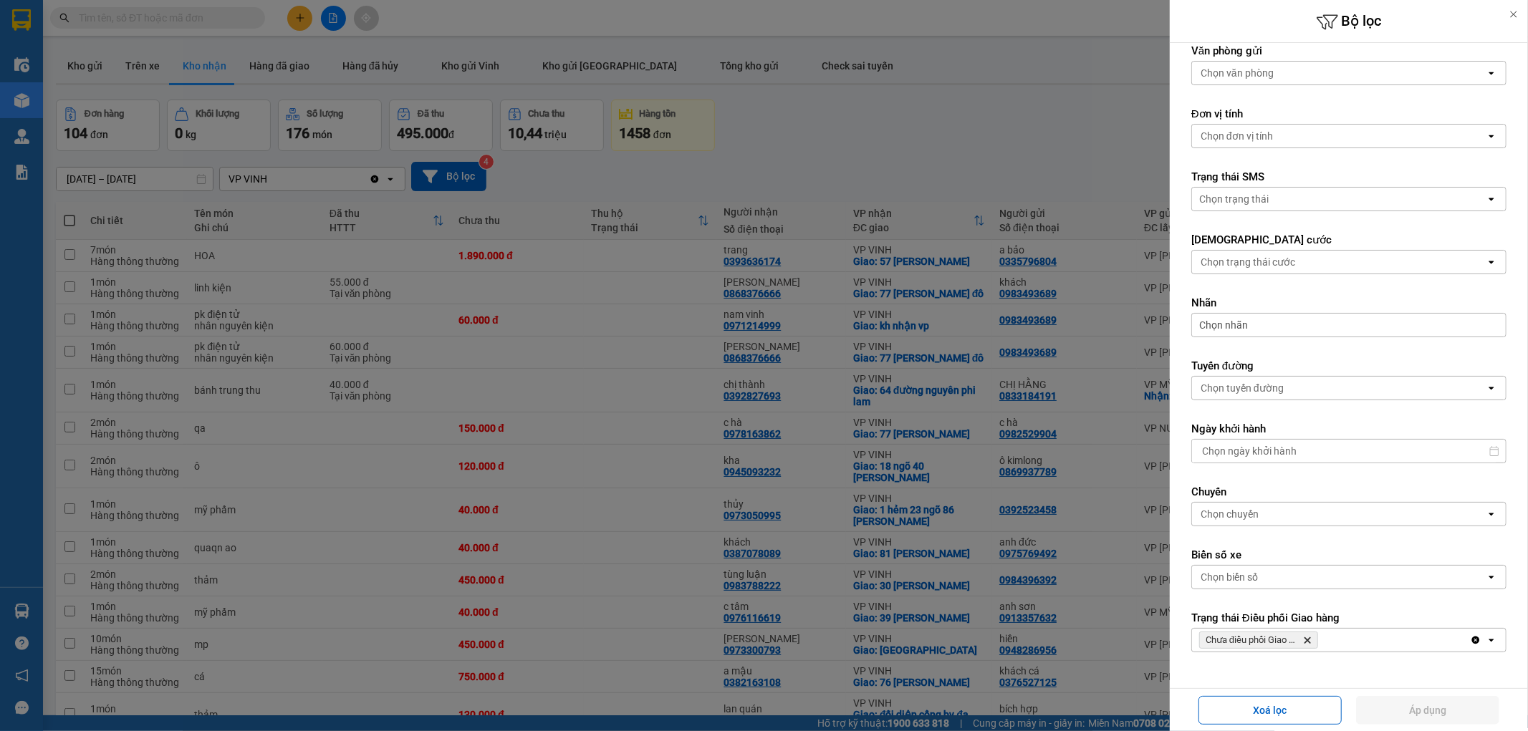
click at [812, 154] on div at bounding box center [764, 365] width 1528 height 731
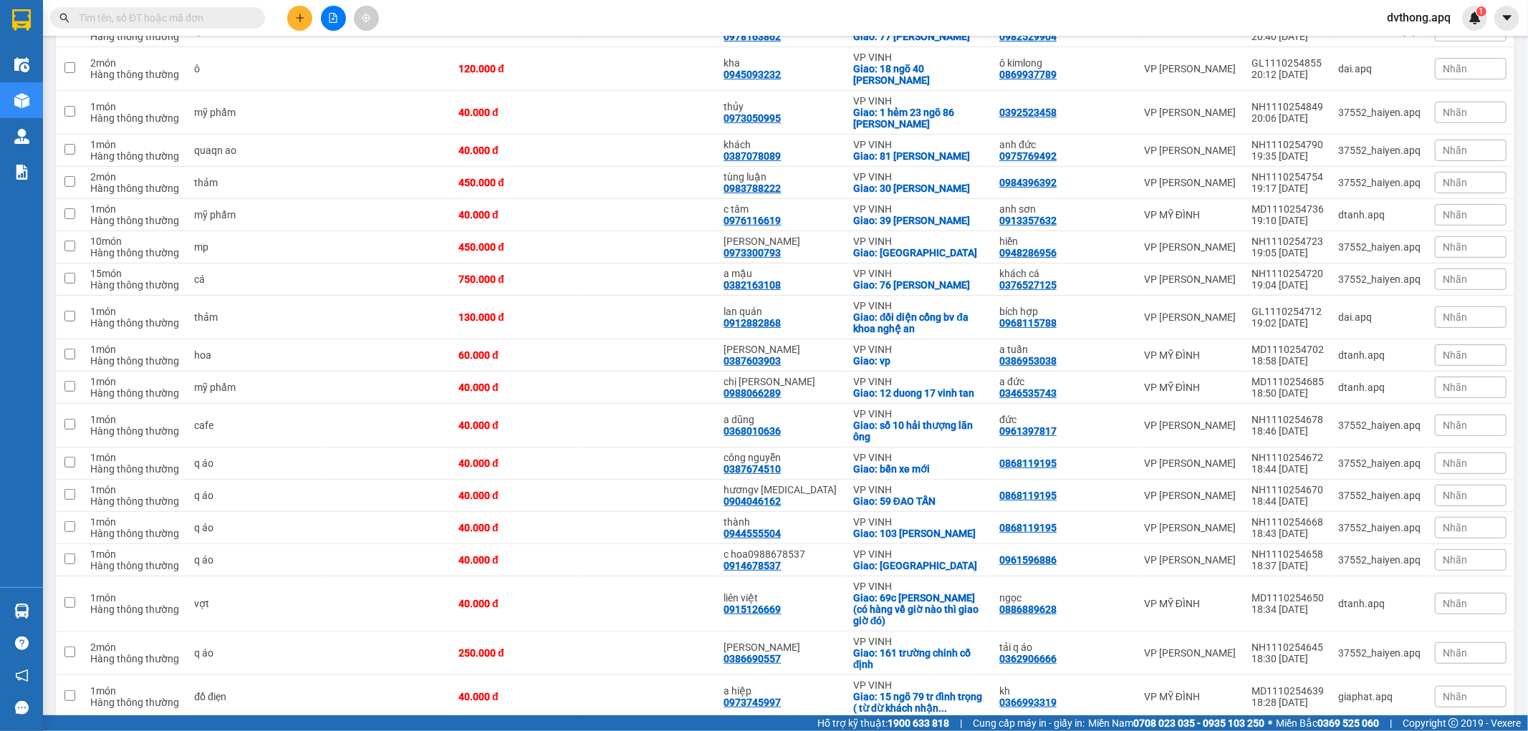
scroll to position [0, 0]
